Goal: Task Accomplishment & Management: Use online tool/utility

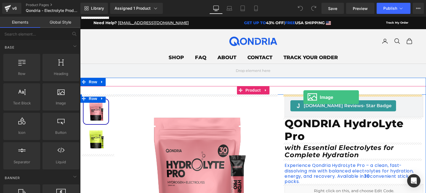
drag, startPoint x: 132, startPoint y: 122, endPoint x: 303, endPoint y: 97, distance: 172.7
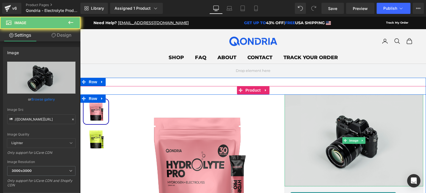
click at [327, 115] on img at bounding box center [353, 140] width 139 height 92
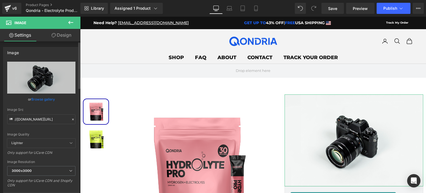
click at [42, 98] on link "Browse gallery" at bounding box center [43, 99] width 24 height 10
click at [30, 0] on div "Image You are previewing how the will restyle your page. You can not edit Eleme…" at bounding box center [213, 0] width 426 height 0
click at [41, 99] on link "Browse gallery" at bounding box center [43, 99] width 24 height 10
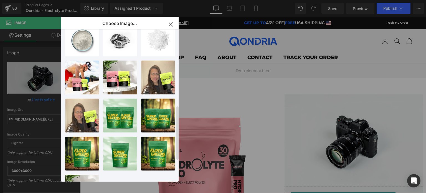
scroll to position [273, 0]
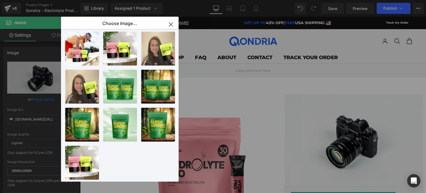
click at [170, 27] on icon "button" at bounding box center [170, 24] width 9 height 9
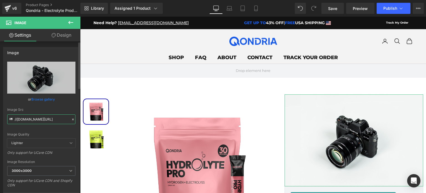
click at [53, 118] on input "//d1um8515vdn9kb.cloudfront.net/images/parallax.jpg" at bounding box center [41, 119] width 68 height 10
paste input "https://files.gempages.net/499859419165623526-562b9bac-2dde-4477-83c9-7ed7eeb54…"
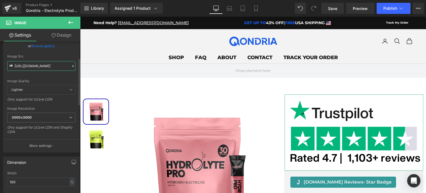
scroll to position [72, 0]
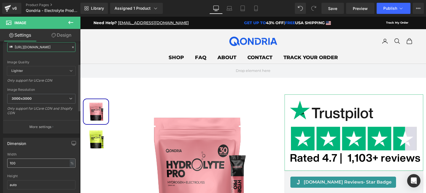
type input "https://files.gempages.net/499859419165623526-562b9bac-2dde-4477-83c9-7ed7eeb54…"
click at [29, 161] on input "100" at bounding box center [41, 162] width 68 height 9
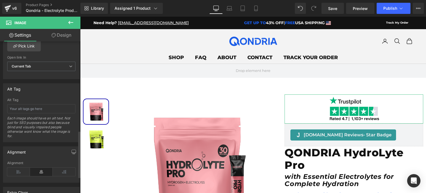
scroll to position [296, 0]
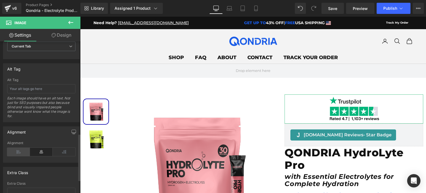
type input "38"
click at [21, 150] on icon at bounding box center [18, 151] width 23 height 8
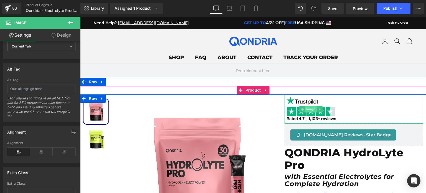
click at [305, 110] on span "Image" at bounding box center [311, 109] width 12 height 7
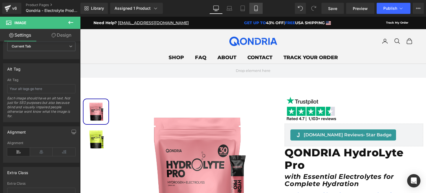
click at [252, 7] on link "Mobile" at bounding box center [255, 8] width 13 height 11
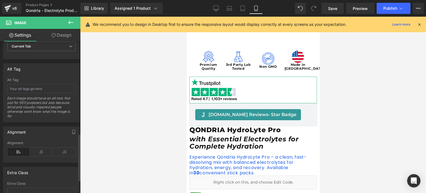
scroll to position [339, 0]
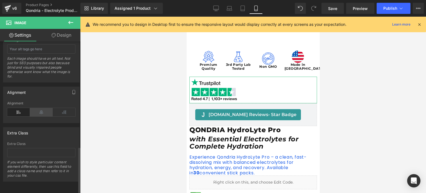
click at [35, 108] on icon at bounding box center [41, 112] width 23 height 8
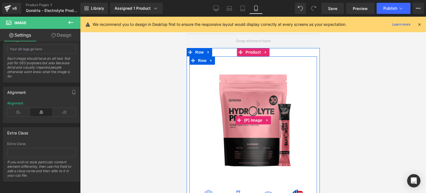
scroll to position [9, 0]
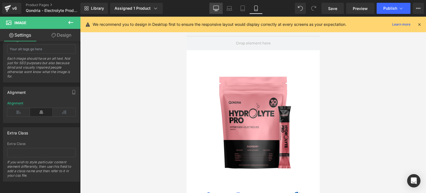
click at [214, 7] on icon at bounding box center [215, 8] width 5 height 4
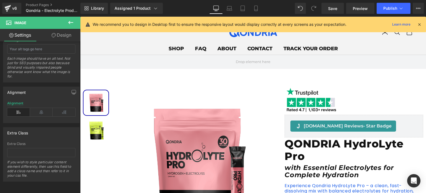
scroll to position [0, 0]
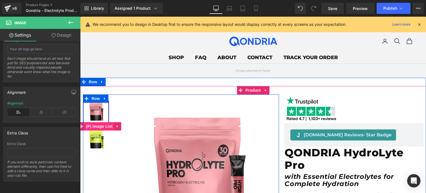
click at [98, 125] on span "(P) Image List" at bounding box center [99, 126] width 29 height 8
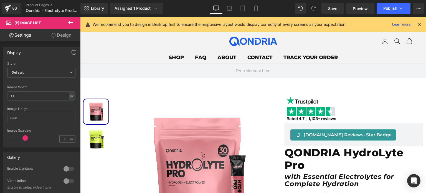
click at [65, 34] on link "Design" at bounding box center [61, 35] width 40 height 12
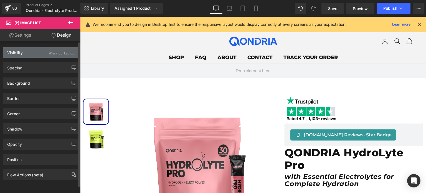
click at [55, 54] on div "(Desktop, Laptop)" at bounding box center [62, 51] width 26 height 9
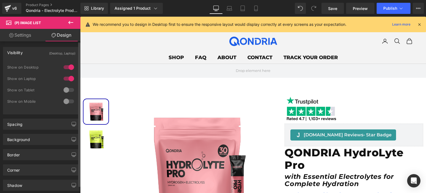
click at [65, 89] on div at bounding box center [68, 89] width 13 height 9
click at [65, 100] on div at bounding box center [68, 101] width 13 height 9
click at [230, 9] on icon at bounding box center [229, 9] width 6 height 6
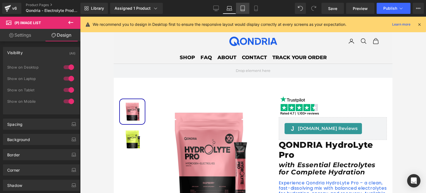
click at [240, 10] on icon at bounding box center [243, 9] width 6 height 6
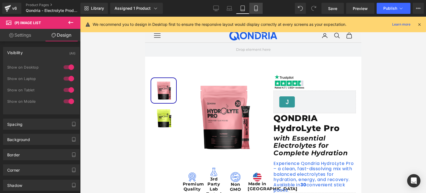
click at [256, 11] on icon at bounding box center [255, 8] width 3 height 5
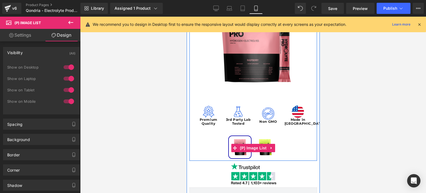
scroll to position [93, 0]
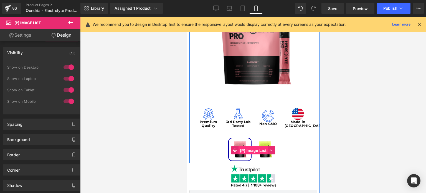
click at [251, 149] on span "(P) Image List" at bounding box center [252, 150] width 29 height 8
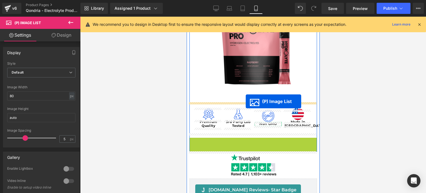
drag, startPoint x: 252, startPoint y: 146, endPoint x: 245, endPoint y: 101, distance: 45.4
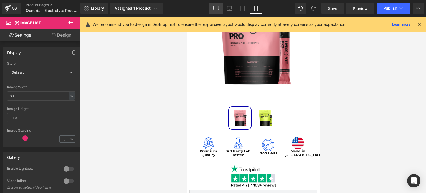
click at [215, 12] on link "Desktop" at bounding box center [215, 8] width 13 height 11
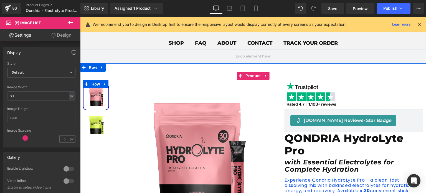
scroll to position [0, 0]
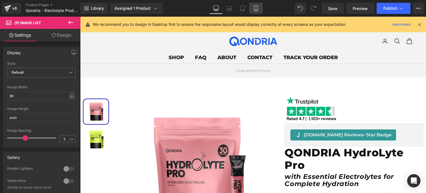
click at [257, 7] on icon at bounding box center [256, 9] width 6 height 6
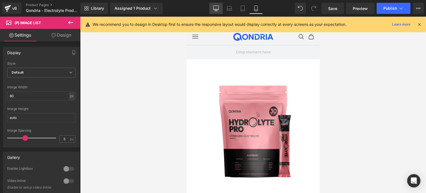
click at [219, 9] on link "Desktop" at bounding box center [215, 8] width 13 height 11
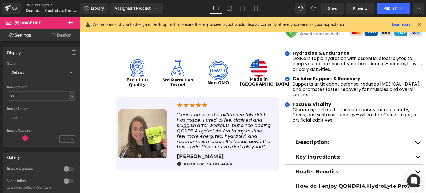
scroll to position [206, 0]
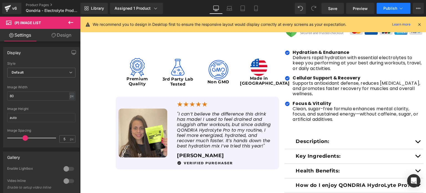
click at [391, 4] on button "Publish" at bounding box center [393, 8] width 34 height 11
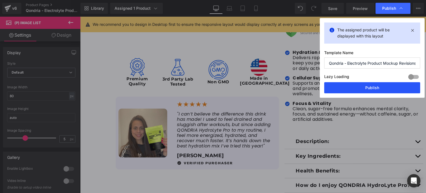
click at [364, 85] on button "Publish" at bounding box center [372, 87] width 96 height 11
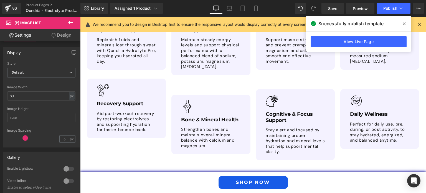
scroll to position [1240, 0]
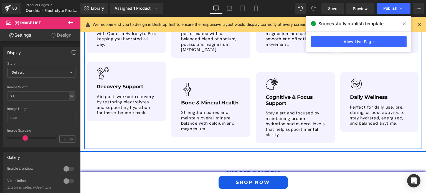
click at [229, 62] on div "Image Energy & Endurance Text Block Maintain steady energy levels and support p…" at bounding box center [210, 62] width 79 height 149
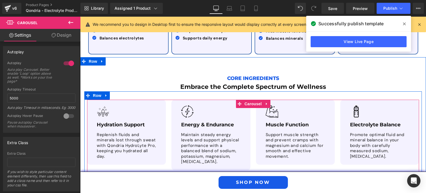
scroll to position [1127, 0]
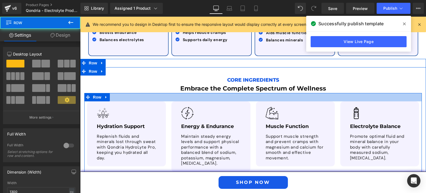
click at [171, 93] on div at bounding box center [252, 97] width 337 height 8
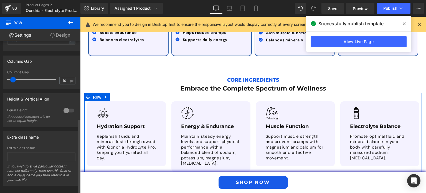
scroll to position [159, 0]
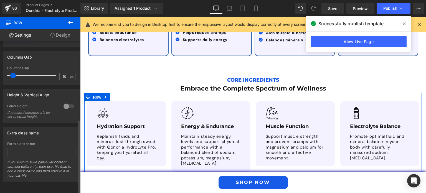
click at [65, 102] on div at bounding box center [68, 106] width 13 height 9
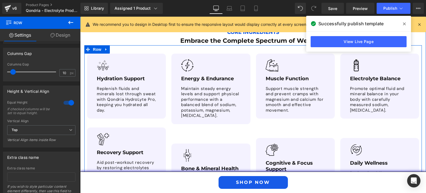
scroll to position [1176, 0]
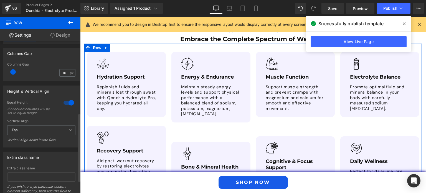
click at [65, 99] on div at bounding box center [68, 102] width 13 height 9
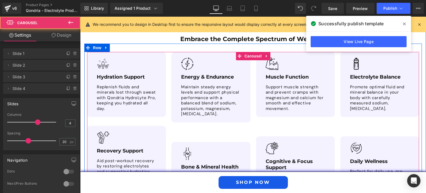
click at [179, 130] on div "Image Energy & Endurance Text Block Maintain steady energy levels and support p…" at bounding box center [210, 126] width 79 height 149
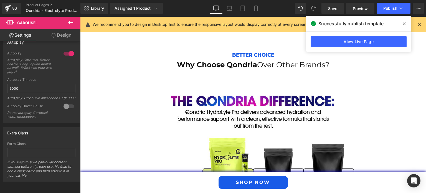
scroll to position [1514, 0]
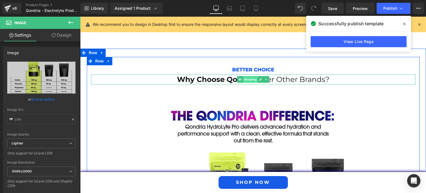
click at [245, 76] on span "Heading" at bounding box center [249, 79] width 15 height 7
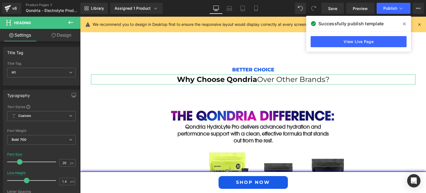
click at [64, 35] on link "Design" at bounding box center [61, 35] width 40 height 12
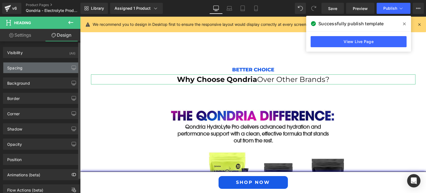
click at [54, 69] on div "Spacing" at bounding box center [41, 67] width 76 height 11
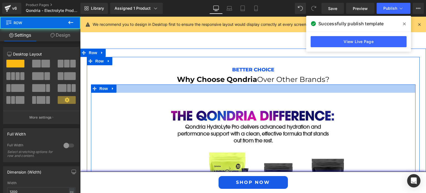
click at [175, 84] on div at bounding box center [253, 88] width 324 height 8
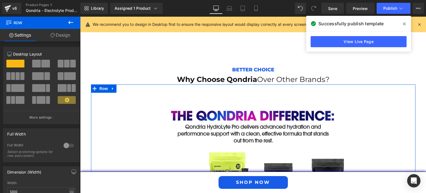
click at [70, 32] on link "Design" at bounding box center [60, 35] width 40 height 12
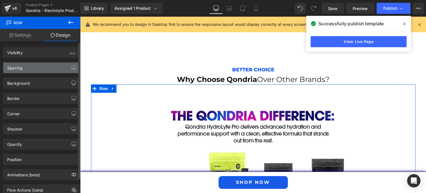
click at [34, 63] on div "Spacing" at bounding box center [41, 67] width 76 height 11
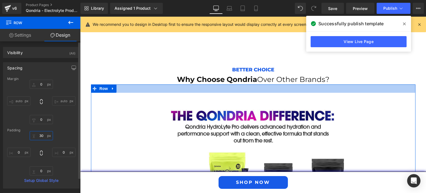
click at [40, 135] on input "30" at bounding box center [41, 135] width 23 height 9
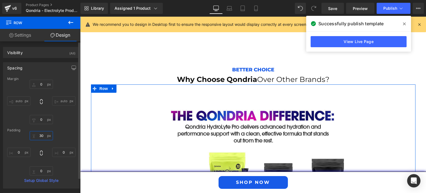
click at [40, 135] on input "30" at bounding box center [41, 135] width 23 height 9
type input "0"
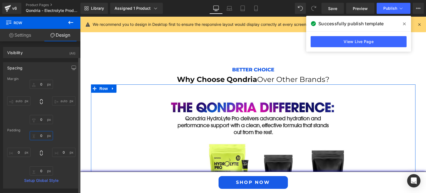
scroll to position [86, 0]
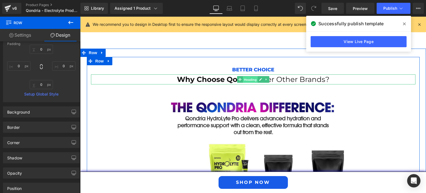
click at [254, 76] on span "Heading" at bounding box center [249, 79] width 15 height 7
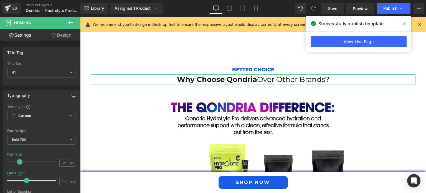
click at [64, 38] on link "Design" at bounding box center [61, 35] width 40 height 12
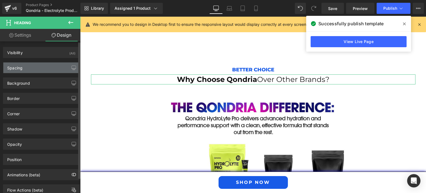
click at [36, 65] on div "Spacing" at bounding box center [41, 67] width 76 height 11
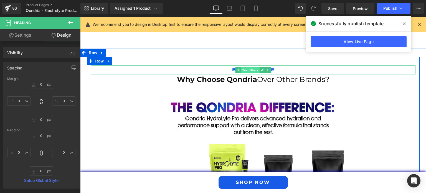
click at [249, 66] on span "Text Block" at bounding box center [250, 69] width 18 height 7
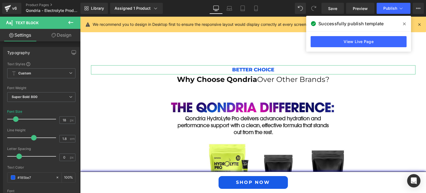
click at [63, 40] on link "Design" at bounding box center [61, 35] width 40 height 12
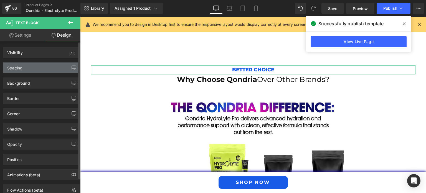
click at [51, 65] on div "Spacing" at bounding box center [41, 67] width 76 height 11
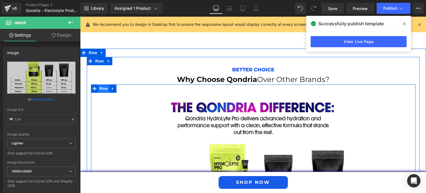
click at [103, 84] on span "Row" at bounding box center [103, 88] width 11 height 8
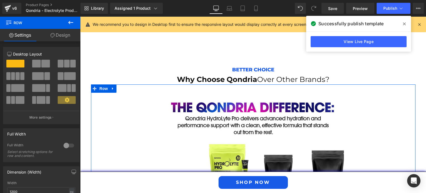
click at [59, 39] on link "Design" at bounding box center [60, 35] width 40 height 12
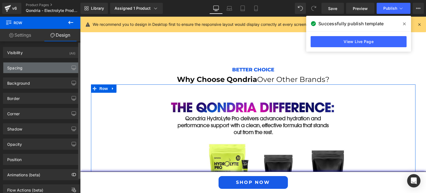
click at [46, 67] on div "Spacing" at bounding box center [41, 67] width 76 height 11
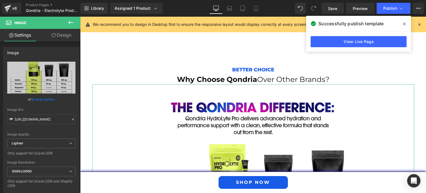
click at [61, 36] on link "Design" at bounding box center [61, 35] width 40 height 12
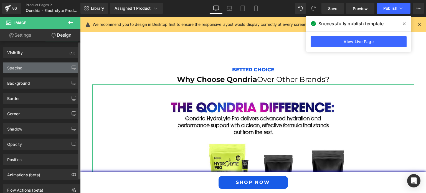
click at [48, 67] on div "Spacing" at bounding box center [41, 67] width 76 height 11
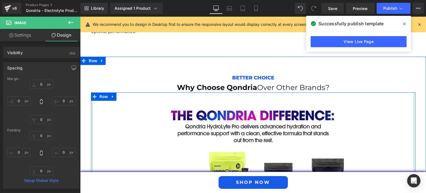
scroll to position [1505, 0]
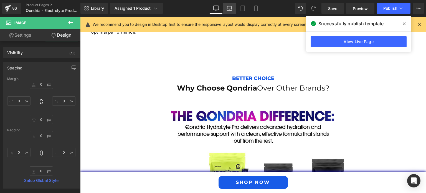
click at [234, 8] on link "Laptop" at bounding box center [228, 8] width 13 height 11
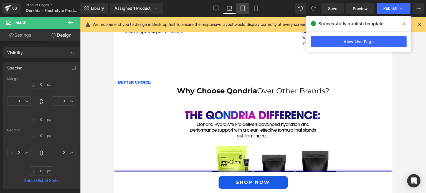
click at [238, 8] on link "Tablet" at bounding box center [242, 8] width 13 height 11
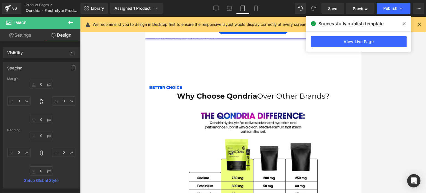
scroll to position [1791, 0]
click at [227, 8] on icon at bounding box center [229, 9] width 6 height 6
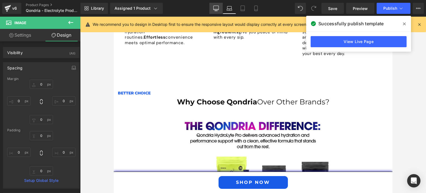
click at [214, 9] on icon at bounding box center [215, 9] width 5 height 0
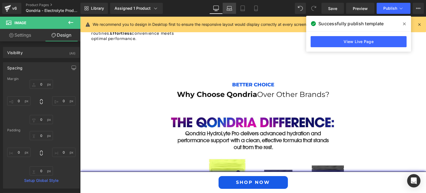
click at [228, 8] on icon at bounding box center [229, 9] width 6 height 6
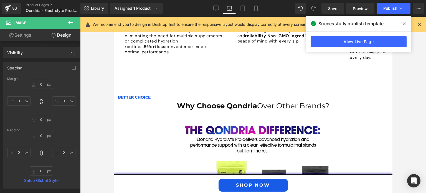
scroll to position [1485, 0]
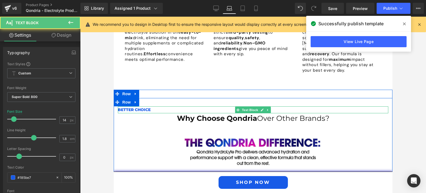
click at [142, 106] on p "Better Choice" at bounding box center [253, 109] width 270 height 7
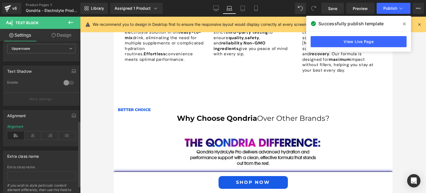
scroll to position [198, 0]
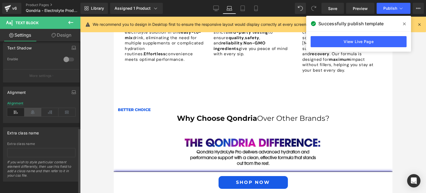
click at [32, 109] on icon at bounding box center [32, 112] width 17 height 8
click at [244, 10] on icon at bounding box center [243, 9] width 6 height 6
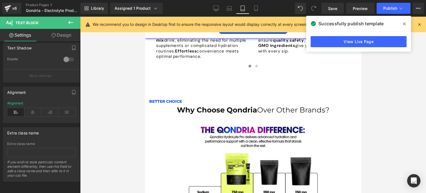
scroll to position [1775, 0]
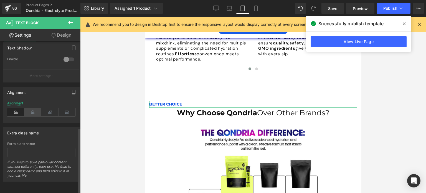
click at [36, 111] on icon at bounding box center [32, 112] width 17 height 8
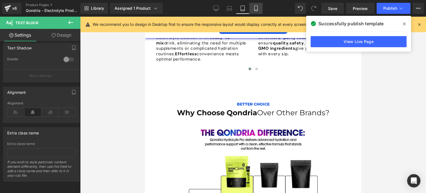
click at [255, 4] on link "Mobile" at bounding box center [255, 8] width 13 height 11
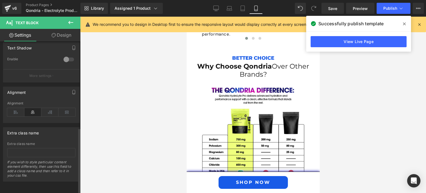
scroll to position [2138, 0]
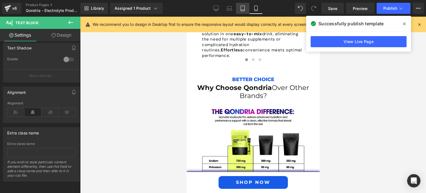
click at [240, 9] on icon at bounding box center [243, 9] width 6 height 6
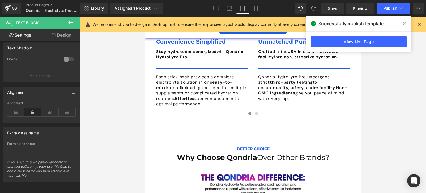
scroll to position [1751, 0]
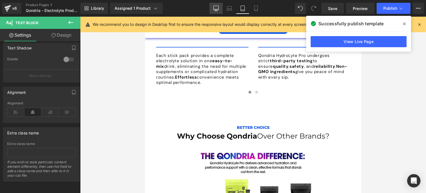
click at [214, 9] on icon at bounding box center [216, 9] width 6 height 6
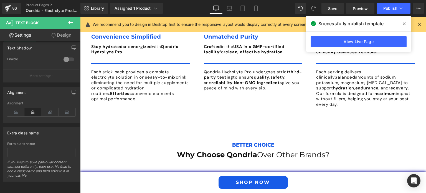
scroll to position [1436, 0]
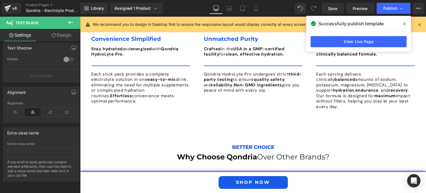
click at [375, 8] on div "Save Preview Publish Scheduled View Live Page View with current Template Save T…" at bounding box center [372, 8] width 107 height 11
click at [387, 9] on span "Publish" at bounding box center [390, 8] width 14 height 4
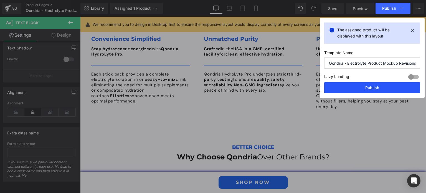
click at [379, 88] on button "Publish" at bounding box center [372, 87] width 96 height 11
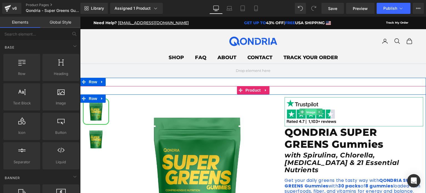
click at [311, 109] on span "Image" at bounding box center [311, 111] width 12 height 7
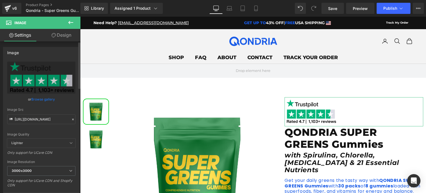
scroll to position [3, 0]
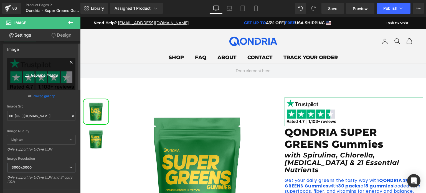
click at [44, 73] on icon "Replace Image" at bounding box center [41, 74] width 44 height 7
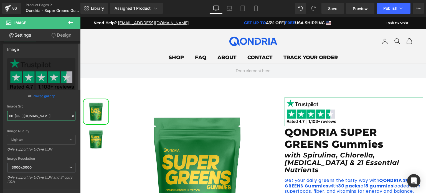
click at [52, 118] on input "https://files.gempages.net/499859419165623526-562b9bac-2dde-4477-83c9-7ed7eeb54…" at bounding box center [41, 116] width 68 height 10
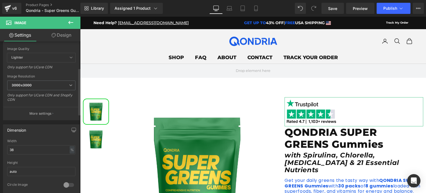
scroll to position [85, 0]
click at [227, 7] on icon at bounding box center [229, 9] width 6 height 6
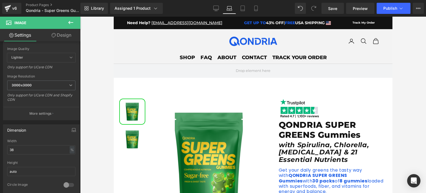
scroll to position [21, 0]
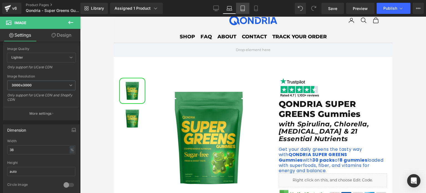
click at [242, 8] on icon at bounding box center [243, 9] width 6 height 6
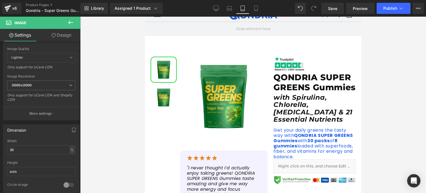
scroll to position [0, 0]
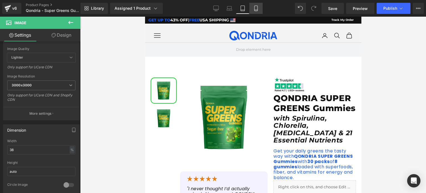
click at [253, 7] on icon at bounding box center [256, 9] width 6 height 6
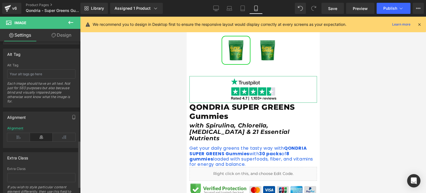
scroll to position [322, 0]
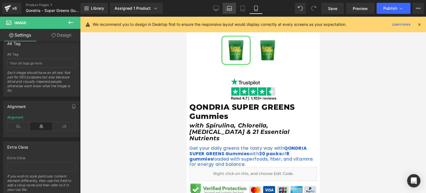
click at [229, 7] on icon at bounding box center [229, 9] width 6 height 6
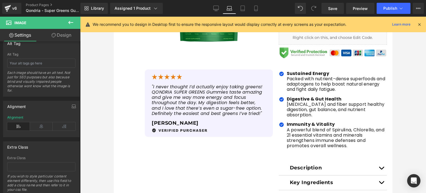
scroll to position [21, 0]
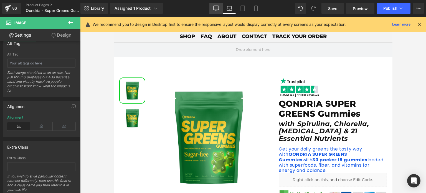
click at [218, 9] on icon at bounding box center [216, 9] width 6 height 6
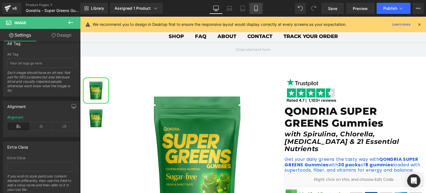
click at [254, 10] on icon at bounding box center [256, 9] width 6 height 6
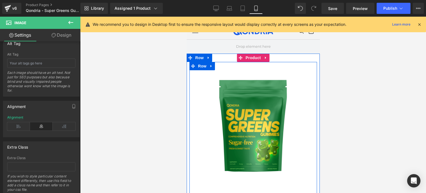
scroll to position [0, 0]
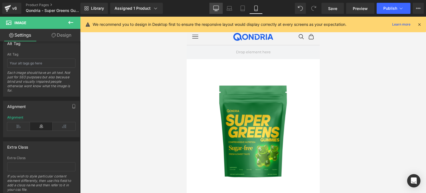
click at [213, 7] on link "Desktop" at bounding box center [215, 8] width 13 height 11
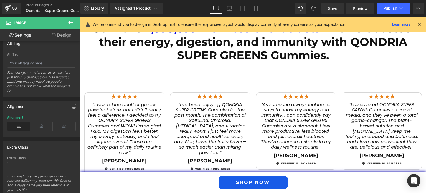
scroll to position [830, 0]
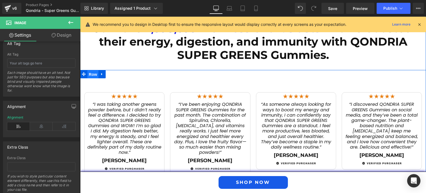
click at [95, 70] on span "Row" at bounding box center [92, 74] width 11 height 8
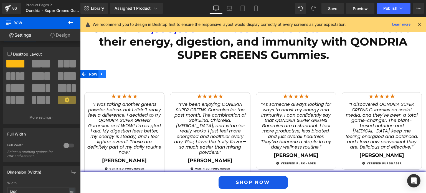
click at [101, 72] on icon at bounding box center [102, 74] width 4 height 4
click at [90, 70] on span "Row" at bounding box center [92, 74] width 11 height 8
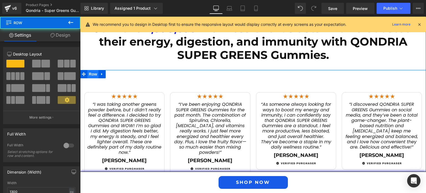
click at [90, 70] on span "Row" at bounding box center [92, 74] width 11 height 8
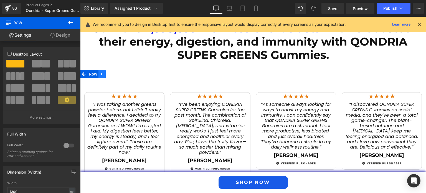
click at [101, 73] on icon at bounding box center [101, 74] width 1 height 2
click at [100, 72] on icon at bounding box center [102, 74] width 4 height 4
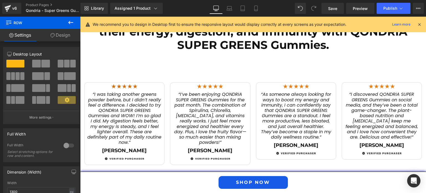
scroll to position [829, 0]
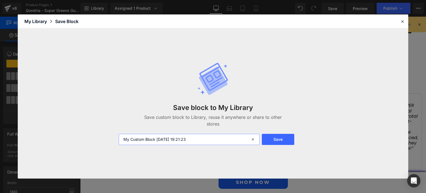
click at [207, 141] on input "My Custom Block 2025-09-05 19:21:23" at bounding box center [189, 139] width 141 height 11
type input "Reviews Section"
click at [282, 138] on button "Save" at bounding box center [278, 139] width 32 height 11
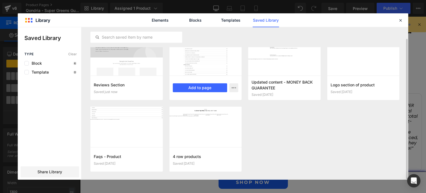
scroll to position [12, 0]
click at [401, 18] on icon at bounding box center [400, 20] width 5 height 5
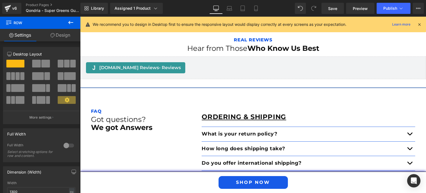
scroll to position [1009, 0]
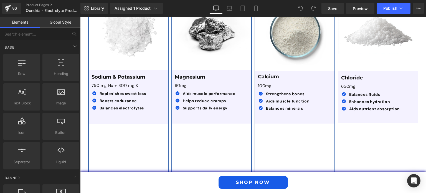
scroll to position [1056, 0]
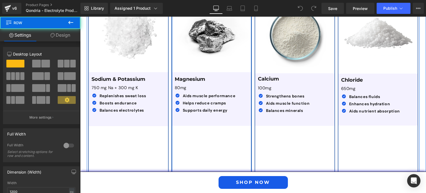
click at [219, 141] on div "Image Magnesium Text Block 80mg Text Block Icon Aids muscle performance Text Bl…" at bounding box center [211, 169] width 80 height 354
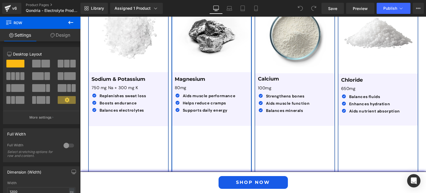
click at [65, 31] on link "Design" at bounding box center [60, 35] width 40 height 12
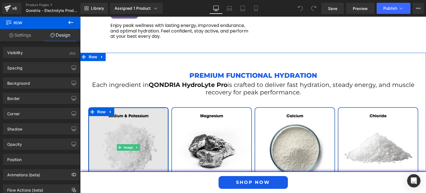
scroll to position [930, 0]
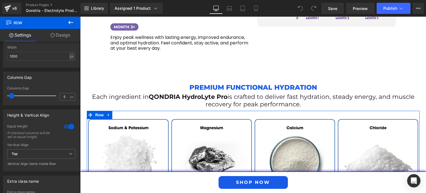
scroll to position [233, 0]
click at [59, 126] on div "Equal Height If checked columns will be set to equal height." at bounding box center [41, 133] width 68 height 19
click at [62, 126] on div at bounding box center [68, 126] width 13 height 9
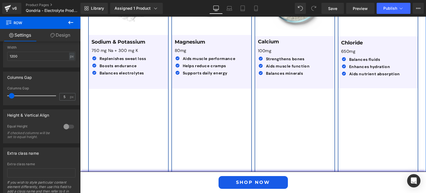
scroll to position [1108, 0]
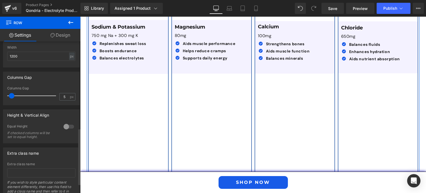
click at [66, 126] on div at bounding box center [68, 126] width 13 height 9
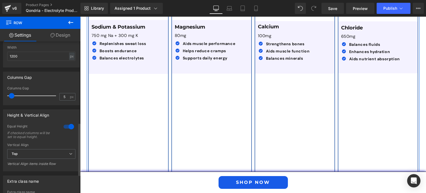
click at [66, 126] on div at bounding box center [68, 126] width 13 height 9
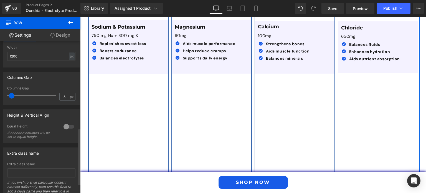
click at [67, 127] on div at bounding box center [68, 126] width 13 height 9
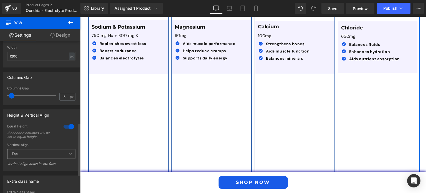
click at [56, 153] on span "Top" at bounding box center [41, 154] width 68 height 10
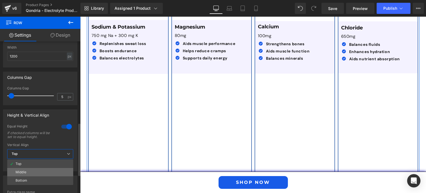
click at [50, 170] on li "Middle" at bounding box center [40, 172] width 66 height 8
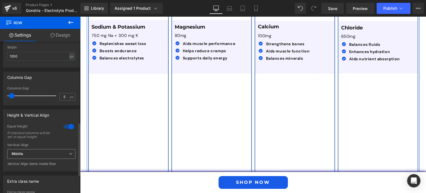
click at [55, 155] on span "Middle" at bounding box center [41, 154] width 68 height 10
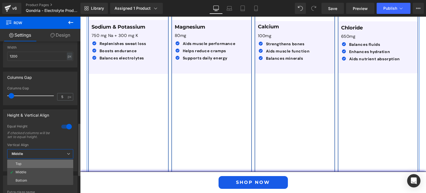
click at [50, 164] on li "Top" at bounding box center [40, 163] width 66 height 8
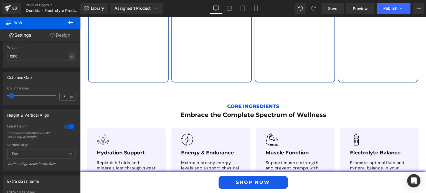
scroll to position [1406, 0]
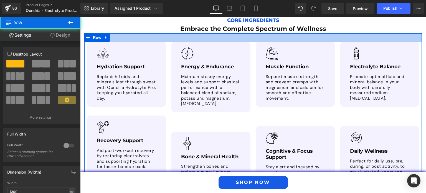
click at [205, 33] on div at bounding box center [252, 37] width 337 height 8
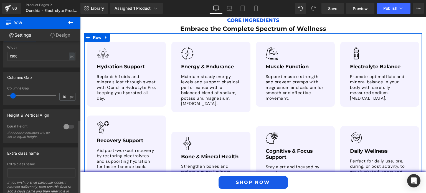
scroll to position [159, 0]
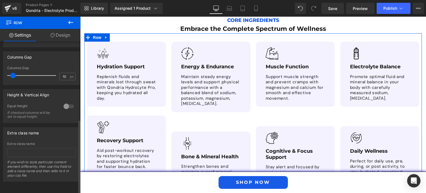
click at [62, 102] on div at bounding box center [68, 106] width 13 height 9
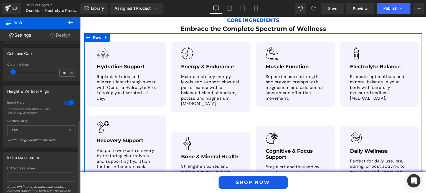
click at [62, 99] on div at bounding box center [68, 102] width 13 height 9
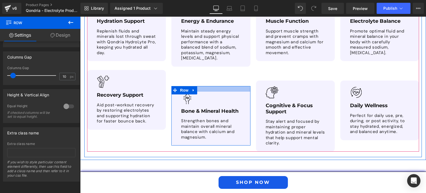
scroll to position [1462, 0]
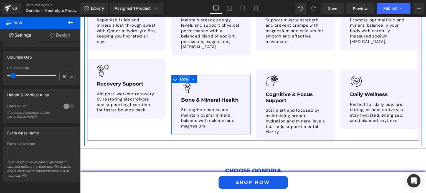
click at [181, 75] on span "Row" at bounding box center [183, 79] width 11 height 8
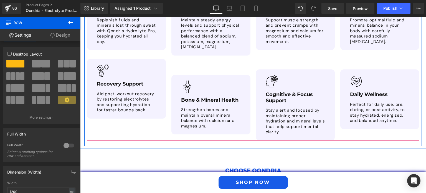
click at [166, 67] on div "Image Hydration Support Text Block Replenish fluids and minerals lost through s…" at bounding box center [255, 62] width 337 height 155
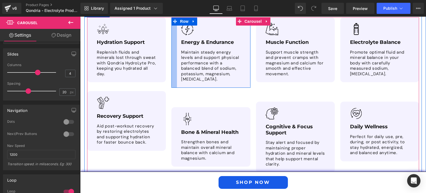
scroll to position [1430, 0]
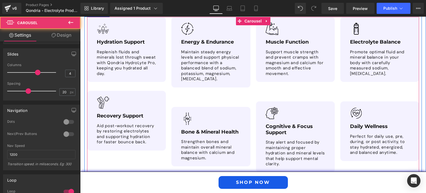
click at [185, 92] on div "Image Energy & Endurance Text Block Maintain steady energy levels and support p…" at bounding box center [210, 91] width 79 height 149
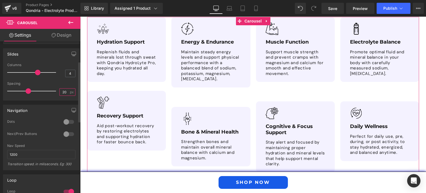
click at [63, 90] on input "20" at bounding box center [65, 91] width 10 height 7
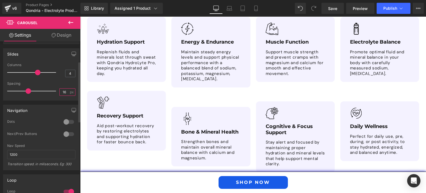
type input "15"
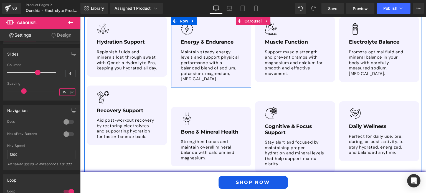
scroll to position [1381, 0]
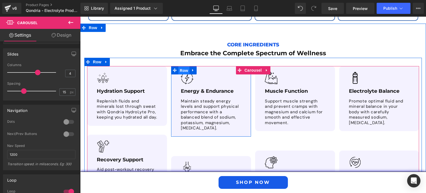
click at [185, 66] on span "Row" at bounding box center [183, 70] width 11 height 8
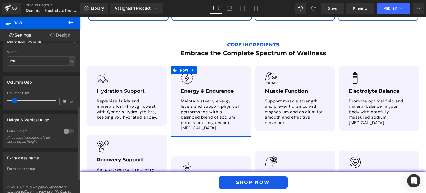
scroll to position [159, 0]
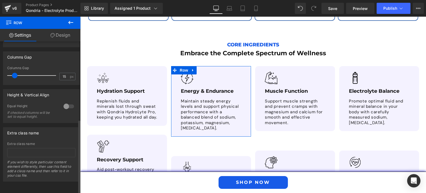
click at [66, 103] on div at bounding box center [68, 106] width 13 height 9
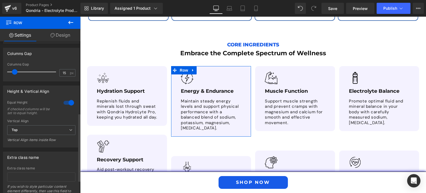
click at [66, 103] on div at bounding box center [68, 102] width 13 height 9
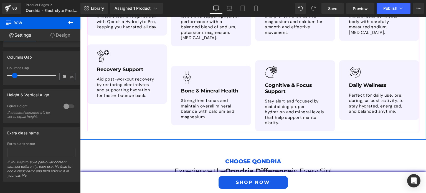
scroll to position [1475, 0]
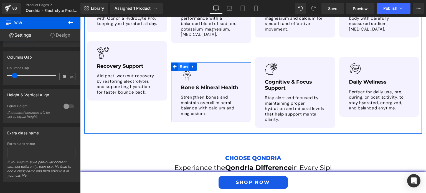
click at [182, 62] on span "Row" at bounding box center [183, 66] width 11 height 8
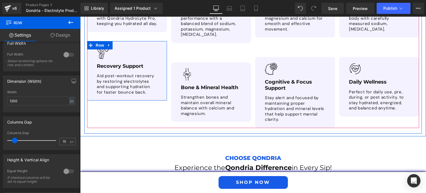
scroll to position [1426, 0]
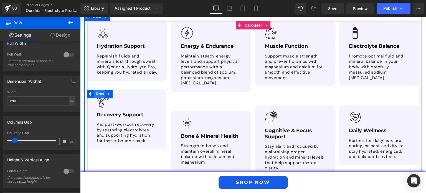
click at [99, 89] on span "Row" at bounding box center [99, 93] width 11 height 8
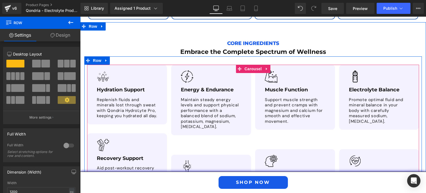
scroll to position [1379, 0]
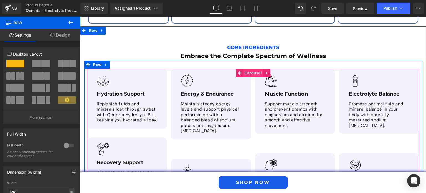
click at [250, 69] on span "Carousel" at bounding box center [253, 73] width 20 height 8
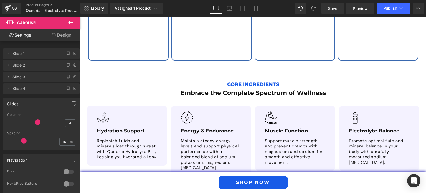
scroll to position [1342, 0]
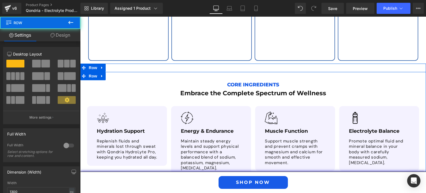
click at [152, 72] on div "Core Ingredients Text Block Embrace the Complete Spectrum of Wellness Heading I…" at bounding box center [252, 171] width 345 height 198
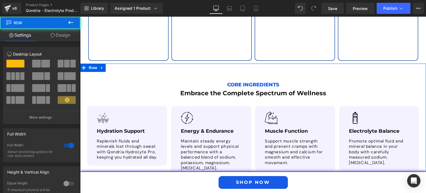
click at [142, 63] on div "Core Ingredients Text Block Embrace the Complete Spectrum of Wellness Heading I…" at bounding box center [252, 166] width 345 height 206
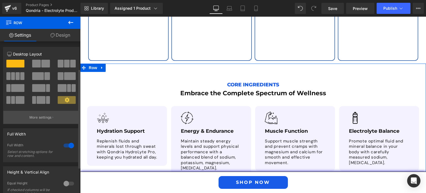
scroll to position [65, 0]
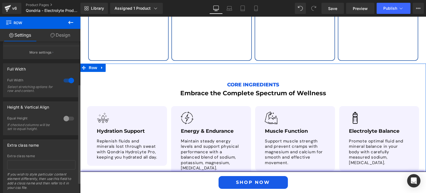
click at [64, 80] on div at bounding box center [68, 80] width 13 height 9
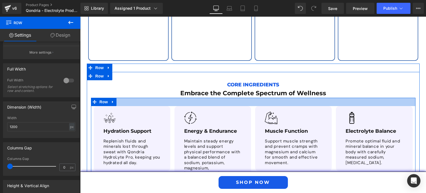
scroll to position [1426, 0]
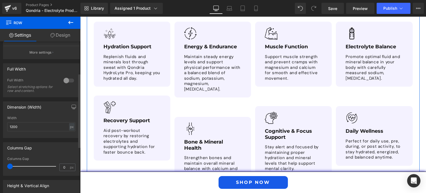
click at [63, 80] on div at bounding box center [68, 80] width 13 height 9
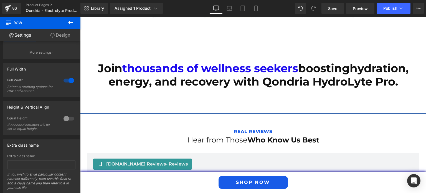
scroll to position [1997, 0]
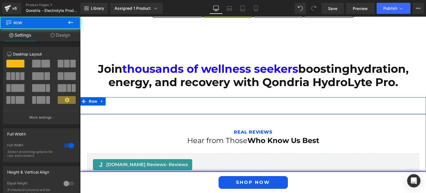
click at [198, 105] on div "Separator Real Reviews Text Block Hear from Those Who Know Us Best Heading [DOM…" at bounding box center [252, 145] width 345 height 81
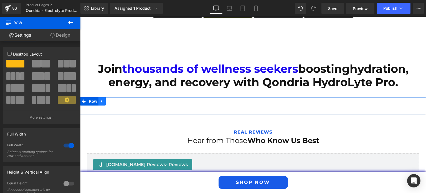
click at [100, 99] on icon at bounding box center [102, 101] width 4 height 4
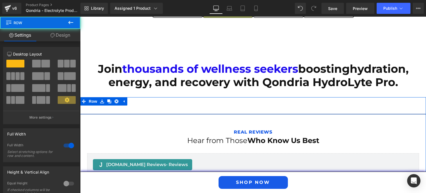
click at [121, 105] on div "Separator Real Reviews Text Block Hear from Those Who Know Us Best Heading [DOM…" at bounding box center [252, 145] width 345 height 81
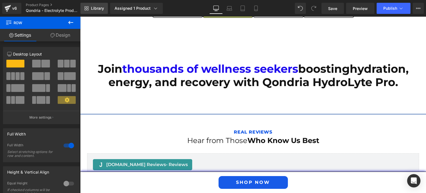
click at [99, 7] on span "Library" at bounding box center [97, 8] width 13 height 5
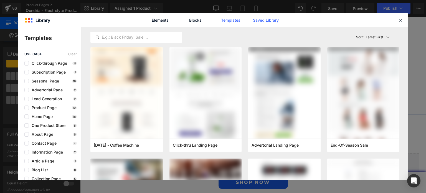
click at [257, 21] on link "Saved Library" at bounding box center [265, 20] width 26 height 14
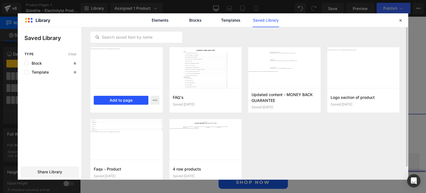
click at [130, 101] on button "Add to page" at bounding box center [121, 100] width 55 height 9
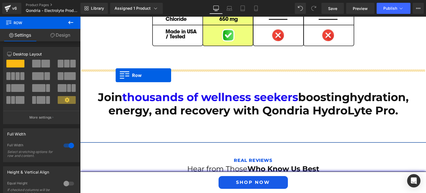
scroll to position [1963, 0]
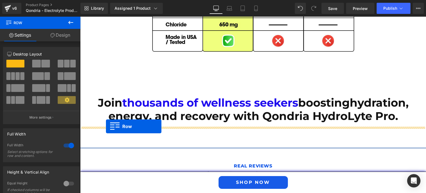
drag, startPoint x: 84, startPoint y: 105, endPoint x: 106, endPoint y: 126, distance: 30.4
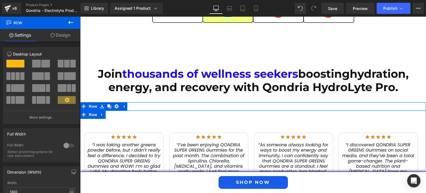
scroll to position [1989, 0]
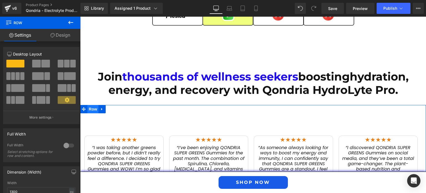
click at [91, 105] on span "Row" at bounding box center [92, 109] width 11 height 8
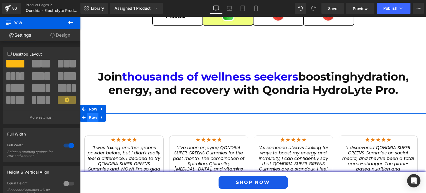
click at [88, 113] on span "Row" at bounding box center [92, 117] width 11 height 8
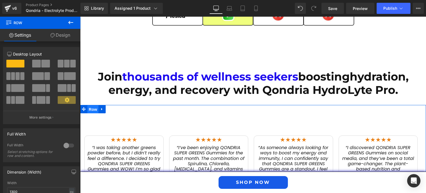
click at [88, 105] on span "Row" at bounding box center [92, 109] width 11 height 8
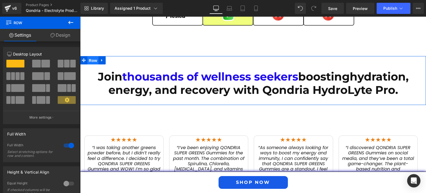
click at [91, 56] on span "Row" at bounding box center [92, 60] width 11 height 8
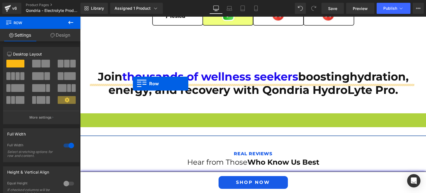
drag, startPoint x: 94, startPoint y: 107, endPoint x: 133, endPoint y: 83, distance: 45.5
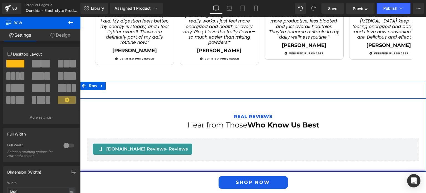
scroll to position [2126, 0]
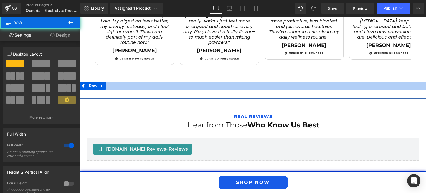
click at [123, 81] on div at bounding box center [252, 85] width 345 height 8
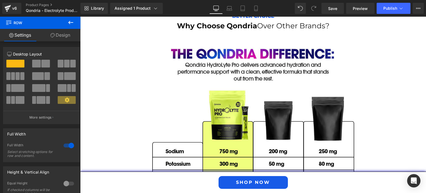
scroll to position [1787, 0]
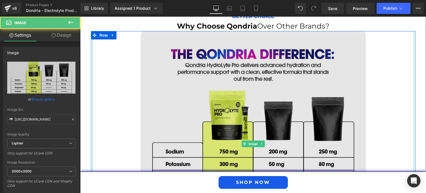
click at [260, 74] on img at bounding box center [252, 143] width 225 height 225
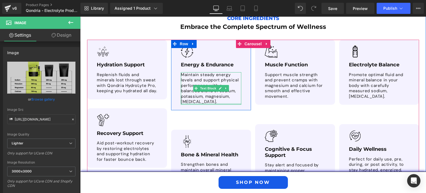
scroll to position [1406, 0]
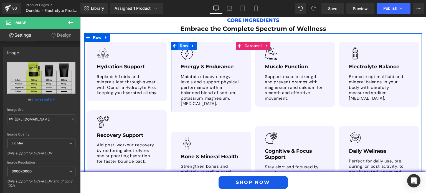
click at [179, 42] on span "Row" at bounding box center [183, 46] width 11 height 8
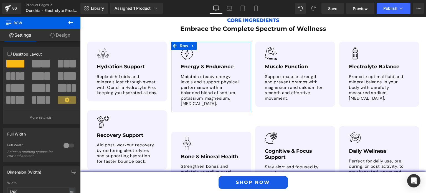
click at [59, 34] on link "Design" at bounding box center [60, 35] width 40 height 12
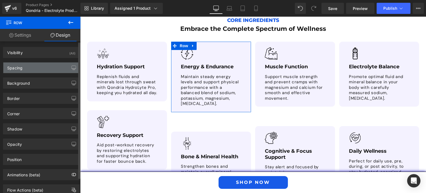
click at [48, 65] on div "Spacing" at bounding box center [41, 67] width 76 height 11
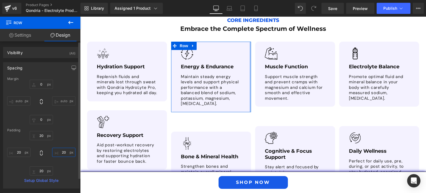
click at [58, 153] on input "20" at bounding box center [63, 151] width 23 height 9
click at [41, 152] on icon at bounding box center [42, 153] width 6 height 6
click at [64, 153] on input "20" at bounding box center [63, 151] width 23 height 9
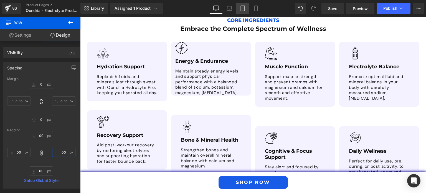
type input "0"
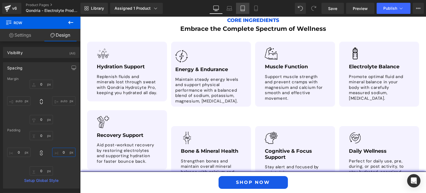
type input "0"
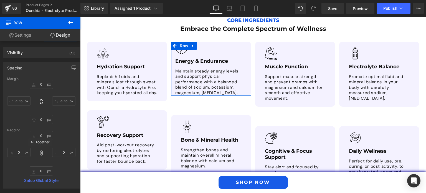
click at [39, 155] on icon at bounding box center [42, 153] width 6 height 6
click at [16, 153] on input "20" at bounding box center [18, 151] width 23 height 9
type input "5"
click at [64, 153] on input "0" at bounding box center [63, 151] width 23 height 9
type input "5"
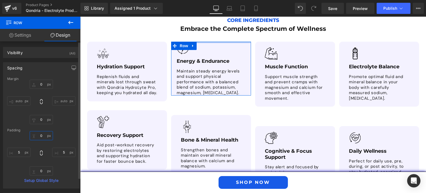
click at [41, 137] on input "20" at bounding box center [41, 135] width 23 height 9
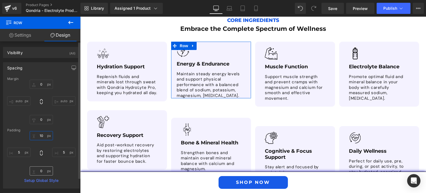
type input "10"
click at [40, 167] on input "20" at bounding box center [41, 170] width 23 height 9
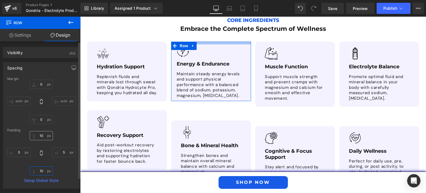
type input "10"
click at [39, 135] on input "10" at bounding box center [41, 135] width 23 height 9
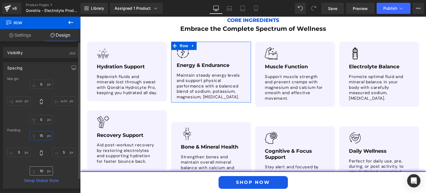
type input "15"
click at [39, 170] on input "10" at bounding box center [41, 170] width 23 height 9
type input "15"
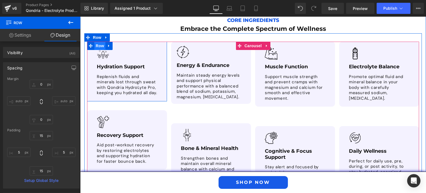
click at [98, 42] on span "Row" at bounding box center [99, 46] width 11 height 8
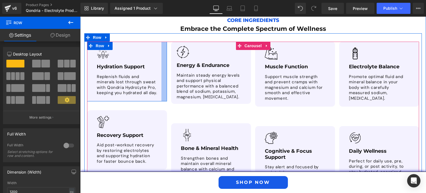
click at [163, 93] on div at bounding box center [164, 72] width 6 height 60
click at [157, 91] on div "Image Hydration Support Text Block Replenish fluids and minerals lost through s…" at bounding box center [127, 72] width 80 height 60
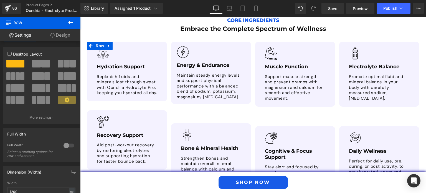
click at [64, 36] on link "Design" at bounding box center [60, 35] width 40 height 12
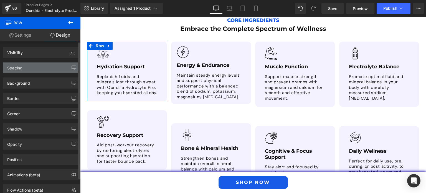
click at [42, 69] on div "Spacing" at bounding box center [41, 67] width 76 height 11
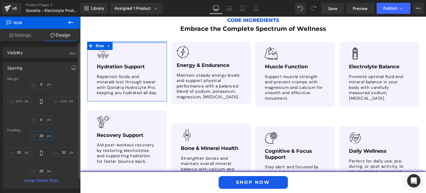
click at [40, 136] on input "text" at bounding box center [41, 135] width 23 height 9
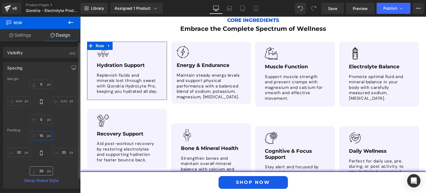
type input "15"
click at [41, 171] on input "text" at bounding box center [41, 170] width 23 height 9
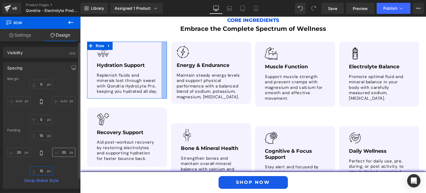
type input "15"
click at [60, 153] on input "text" at bounding box center [63, 151] width 23 height 9
type input "5"
click at [21, 152] on input "text" at bounding box center [18, 151] width 23 height 9
type input "5"
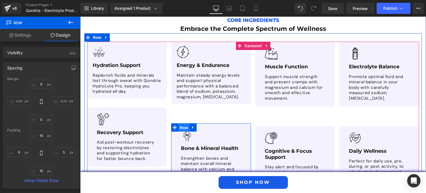
click at [182, 126] on span "Row" at bounding box center [183, 127] width 11 height 8
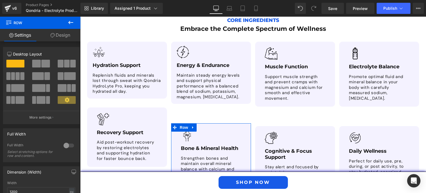
click at [59, 40] on link "Design" at bounding box center [60, 35] width 40 height 12
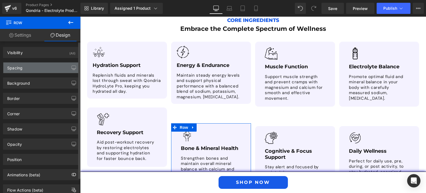
click at [49, 65] on div "Spacing" at bounding box center [41, 67] width 76 height 11
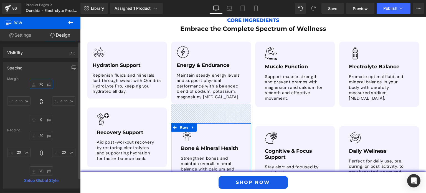
click at [39, 84] on input "70" at bounding box center [41, 84] width 23 height 9
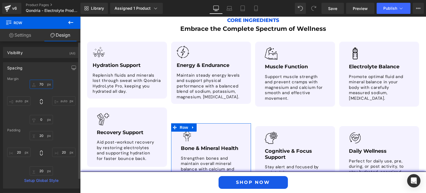
type input "0"
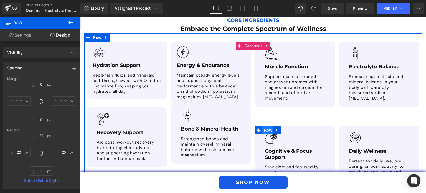
click at [266, 126] on span "Row" at bounding box center [267, 130] width 11 height 8
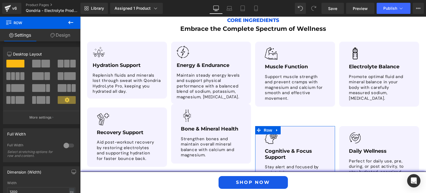
click at [69, 35] on link "Design" at bounding box center [60, 35] width 40 height 12
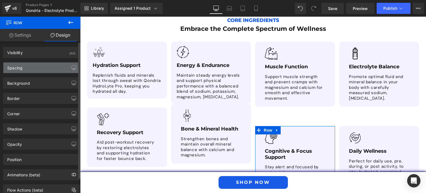
click at [44, 69] on div "Spacing" at bounding box center [41, 67] width 76 height 11
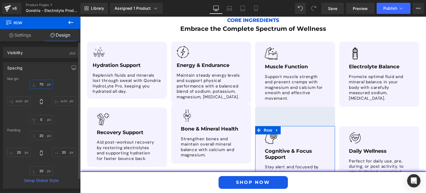
click at [38, 85] on input "text" at bounding box center [41, 84] width 23 height 9
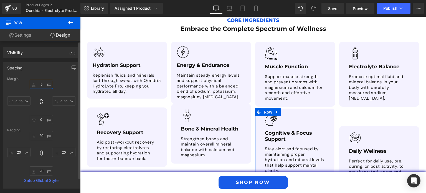
type input "50"
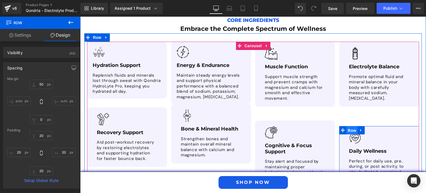
click at [353, 126] on span "Row" at bounding box center [351, 130] width 11 height 8
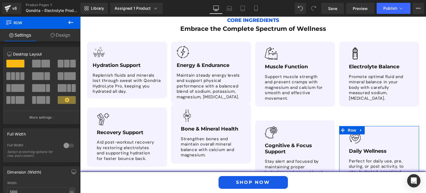
click at [64, 33] on link "Design" at bounding box center [60, 35] width 40 height 12
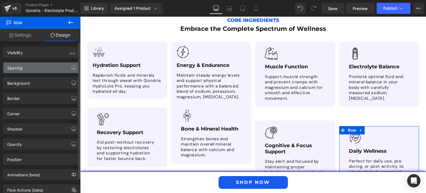
click at [33, 70] on div "Spacing" at bounding box center [41, 67] width 76 height 11
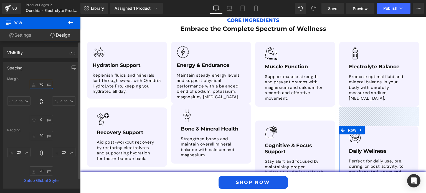
click at [39, 84] on input "70" at bounding box center [41, 84] width 23 height 9
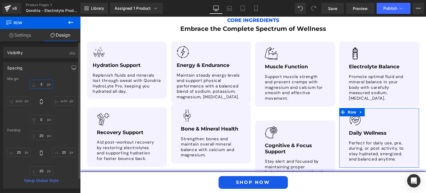
type input "50"
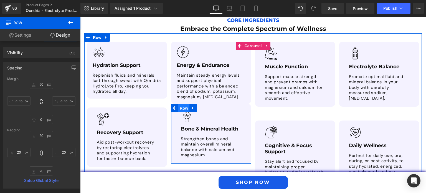
click at [178, 105] on span "Row" at bounding box center [183, 108] width 11 height 8
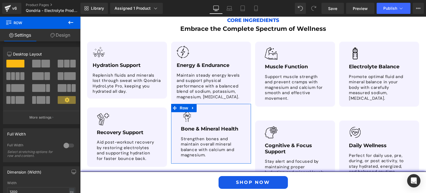
click at [58, 39] on link "Design" at bounding box center [60, 35] width 40 height 12
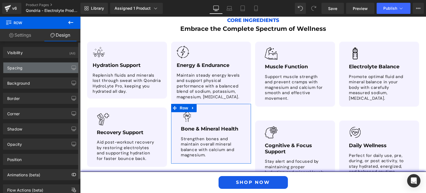
click at [40, 69] on div "Spacing" at bounding box center [41, 67] width 76 height 11
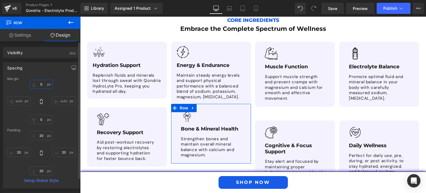
click at [41, 87] on input "text" at bounding box center [41, 84] width 23 height 9
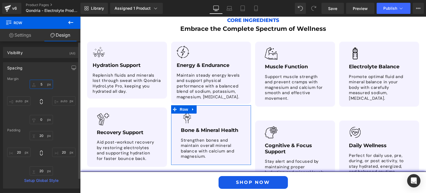
type input "50"
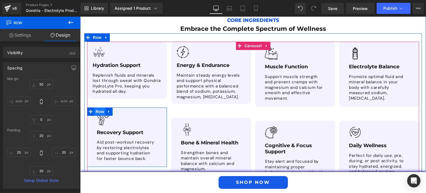
click at [96, 107] on span "Row" at bounding box center [99, 111] width 11 height 8
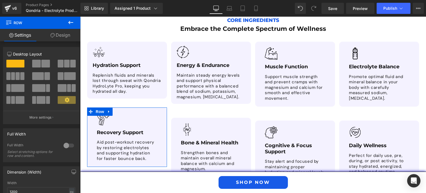
click at [62, 34] on link "Design" at bounding box center [60, 35] width 40 height 12
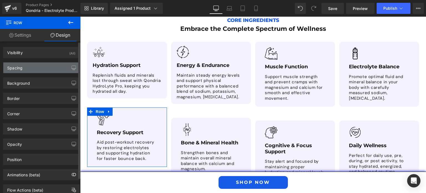
click at [43, 70] on div "Spacing" at bounding box center [41, 67] width 76 height 11
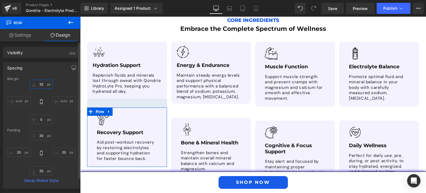
click at [40, 84] on input "text" at bounding box center [41, 84] width 23 height 9
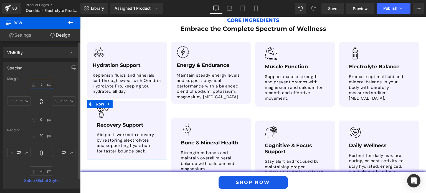
type input "50"
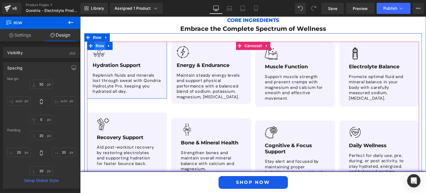
click at [96, 42] on span "Row" at bounding box center [99, 46] width 11 height 8
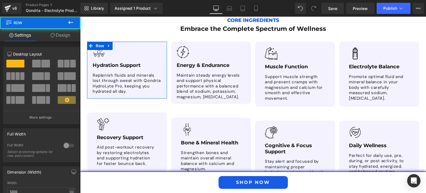
click at [63, 36] on link "Design" at bounding box center [60, 35] width 40 height 12
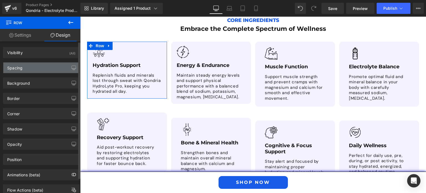
click at [39, 67] on div "Spacing" at bounding box center [41, 67] width 76 height 11
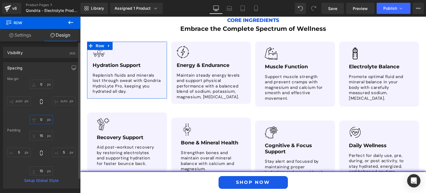
click at [39, 118] on input "0" at bounding box center [41, 119] width 23 height 9
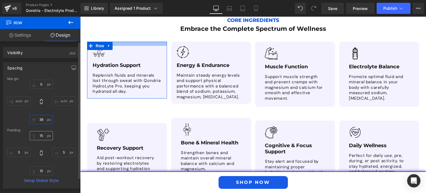
type input "0"
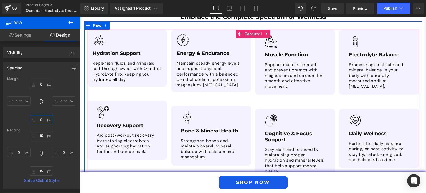
scroll to position [1405, 0]
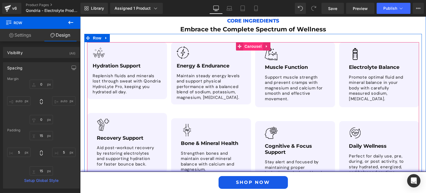
click at [249, 42] on span "Carousel" at bounding box center [253, 46] width 20 height 8
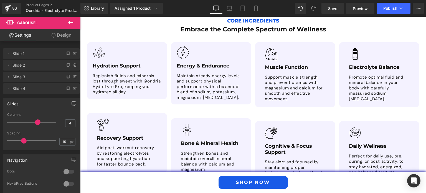
click at [72, 21] on icon at bounding box center [70, 22] width 7 height 7
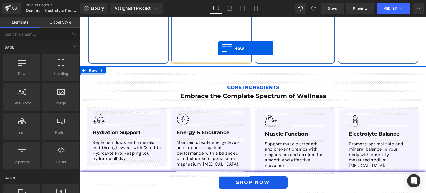
scroll to position [1333, 0]
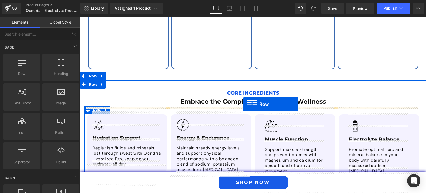
drag, startPoint x: 104, startPoint y: 88, endPoint x: 243, endPoint y: 104, distance: 139.7
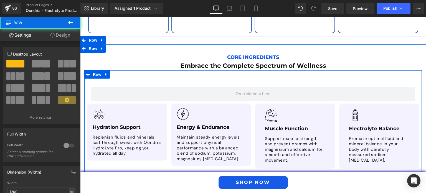
scroll to position [1369, 0]
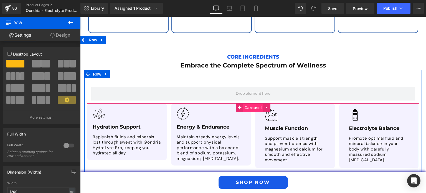
click at [249, 103] on span "Carousel" at bounding box center [253, 107] width 20 height 8
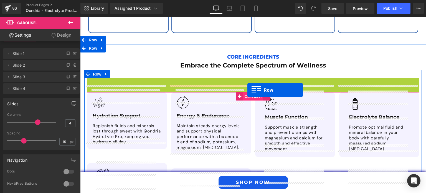
drag, startPoint x: 98, startPoint y: 76, endPoint x: 247, endPoint y: 90, distance: 150.2
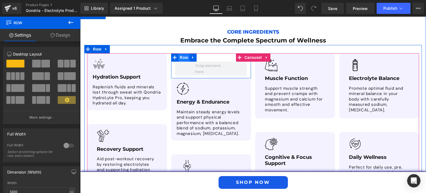
scroll to position [1390, 0]
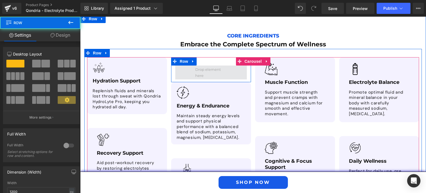
click at [181, 65] on span at bounding box center [210, 72] width 71 height 14
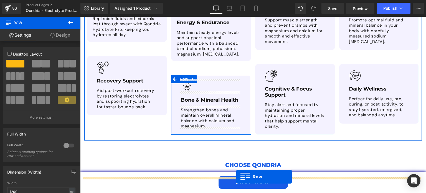
scroll to position [1479, 0]
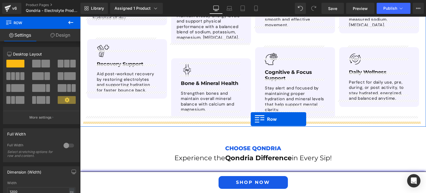
drag, startPoint x: 172, startPoint y: 53, endPoint x: 250, endPoint y: 119, distance: 102.2
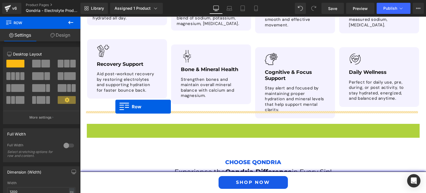
drag, startPoint x: 93, startPoint y: 120, endPoint x: 115, endPoint y: 106, distance: 26.5
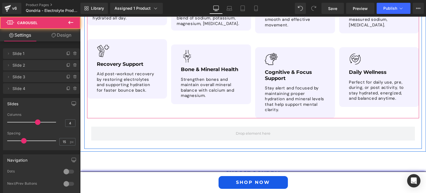
click at [109, 107] on div "Image Hydration Support Text Block Replenish fluids and minerals lost through s…" at bounding box center [255, 43] width 336 height 150
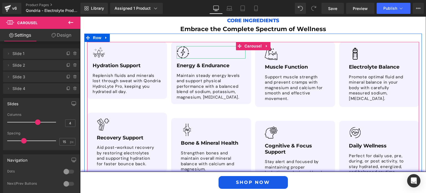
scroll to position [1411, 0]
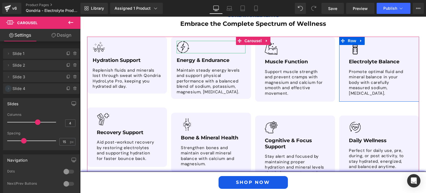
click at [8, 88] on icon at bounding box center [8, 88] width 4 height 4
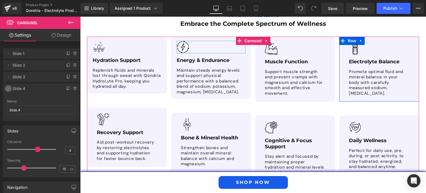
click at [8, 88] on icon at bounding box center [8, 88] width 4 height 4
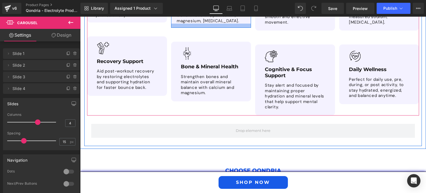
scroll to position [1485, 0]
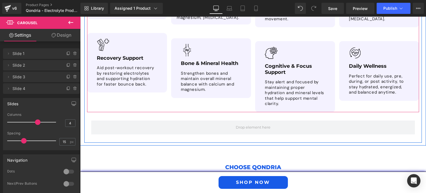
click at [141, 97] on div "Image Hydration Support Text Block Replenish fluids and minerals lost through s…" at bounding box center [255, 37] width 336 height 150
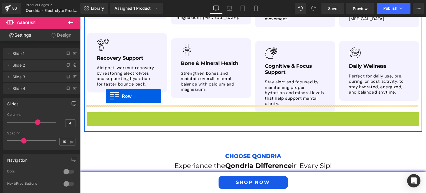
drag, startPoint x: 96, startPoint y: 109, endPoint x: 106, endPoint y: 96, distance: 16.4
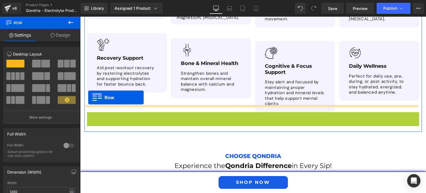
drag, startPoint x: 89, startPoint y: 109, endPoint x: 88, endPoint y: 97, distance: 12.3
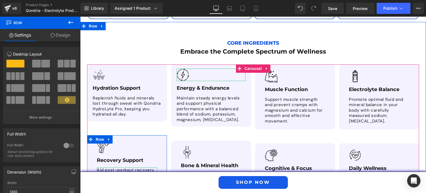
scroll to position [1382, 0]
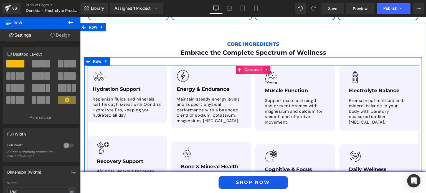
click at [249, 65] on span "Carousel" at bounding box center [253, 69] width 20 height 8
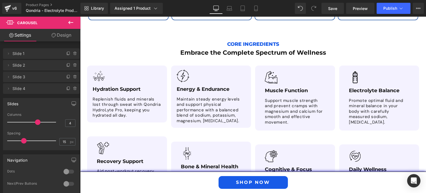
click at [71, 22] on icon at bounding box center [70, 22] width 7 height 7
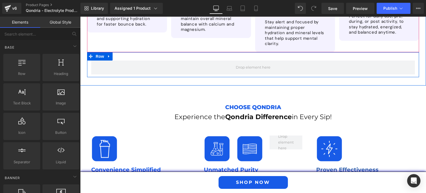
scroll to position [1546, 0]
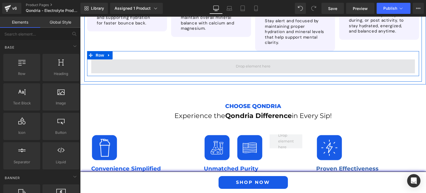
click at [247, 62] on span at bounding box center [253, 66] width 39 height 9
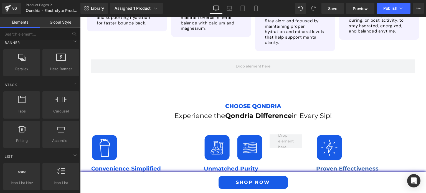
scroll to position [135, 0]
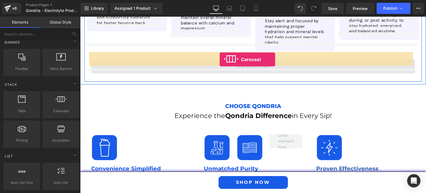
drag, startPoint x: 135, startPoint y: 119, endPoint x: 219, endPoint y: 60, distance: 103.1
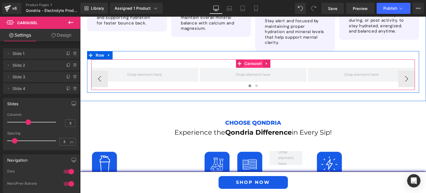
click at [251, 59] on span "Carousel" at bounding box center [253, 63] width 20 height 8
click at [404, 71] on button "›" at bounding box center [406, 78] width 17 height 17
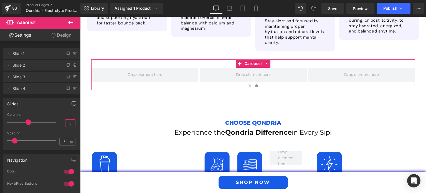
click at [65, 124] on input "3" at bounding box center [70, 122] width 10 height 7
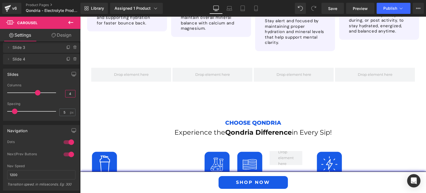
scroll to position [30, 0]
type input "4"
click at [65, 141] on div at bounding box center [68, 141] width 13 height 9
click at [66, 154] on div at bounding box center [68, 153] width 13 height 9
click at [62, 113] on input "5" at bounding box center [65, 111] width 10 height 7
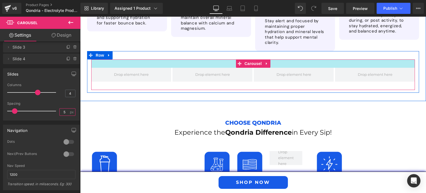
click at [333, 59] on div at bounding box center [252, 63] width 323 height 8
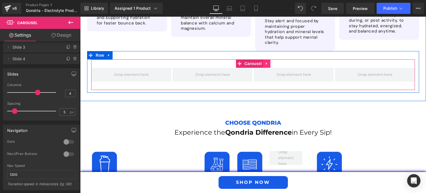
click at [265, 61] on icon at bounding box center [267, 63] width 4 height 4
click at [269, 62] on icon at bounding box center [270, 64] width 4 height 4
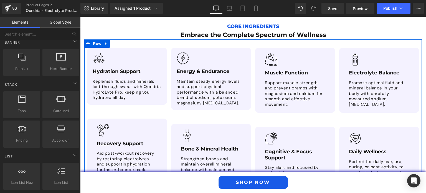
scroll to position [1396, 0]
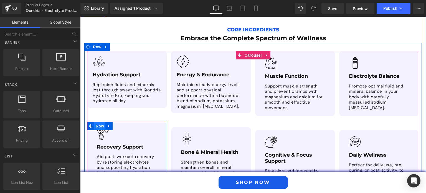
click at [94, 122] on span "Row" at bounding box center [99, 126] width 11 height 8
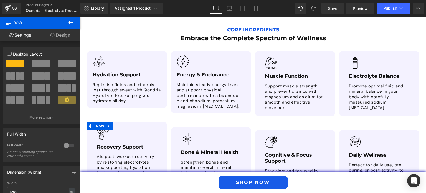
click at [61, 32] on link "Design" at bounding box center [60, 35] width 40 height 12
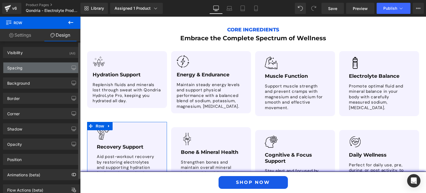
click at [47, 64] on div "Spacing" at bounding box center [41, 67] width 76 height 11
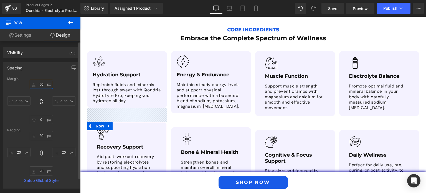
click at [39, 85] on input "50" at bounding box center [41, 84] width 23 height 9
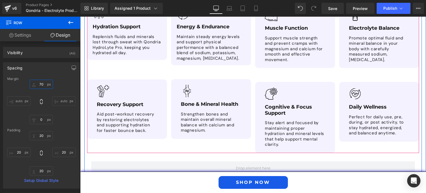
scroll to position [1445, 0]
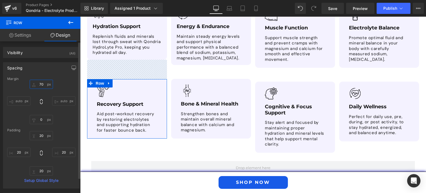
click at [38, 84] on input "70" at bounding box center [41, 84] width 23 height 9
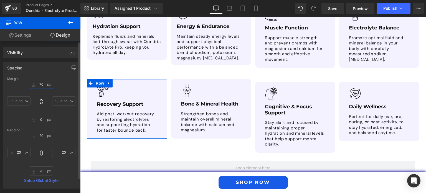
click at [38, 84] on input "70" at bounding box center [41, 84] width 23 height 9
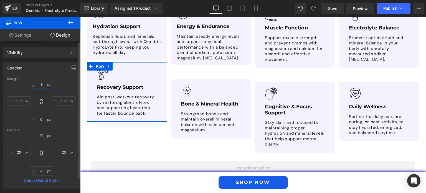
type input "90"
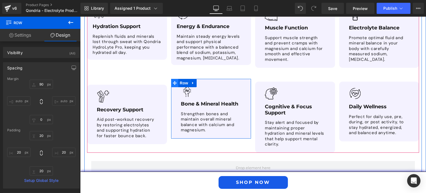
click at [175, 81] on span at bounding box center [174, 83] width 7 height 8
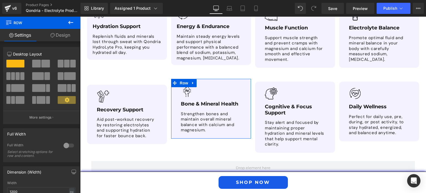
click at [62, 39] on link "Design" at bounding box center [60, 35] width 40 height 12
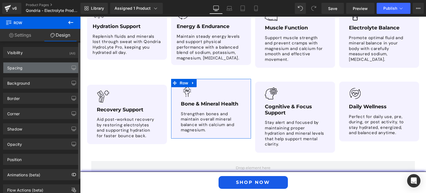
click at [46, 65] on div "Spacing" at bounding box center [41, 67] width 76 height 11
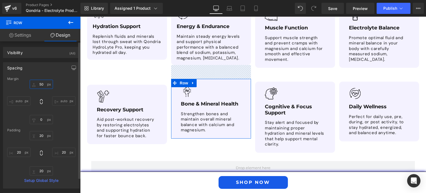
click at [40, 86] on input "50" at bounding box center [41, 84] width 23 height 9
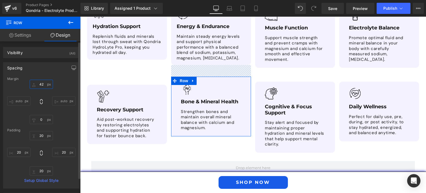
click at [40, 83] on input "42" at bounding box center [41, 84] width 23 height 9
type input "40"
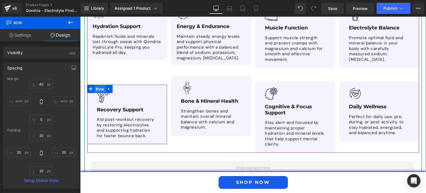
click at [96, 85] on span "Row" at bounding box center [99, 89] width 11 height 8
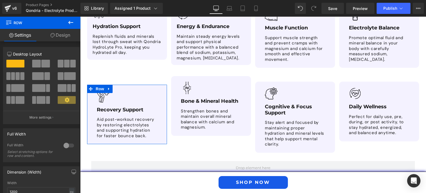
click at [58, 37] on link "Design" at bounding box center [60, 35] width 40 height 12
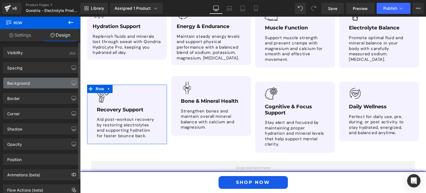
click at [47, 81] on div "Background" at bounding box center [41, 83] width 76 height 11
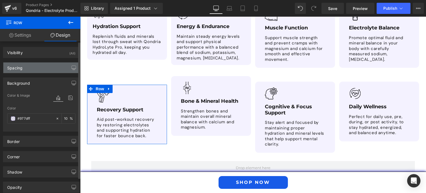
click at [47, 66] on div "Spacing" at bounding box center [41, 67] width 76 height 11
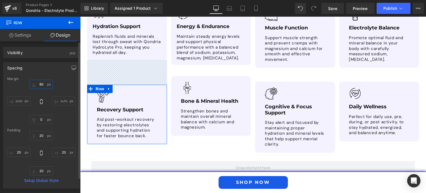
click at [41, 86] on input "90" at bounding box center [41, 84] width 23 height 9
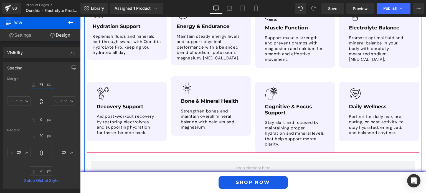
type input "80"
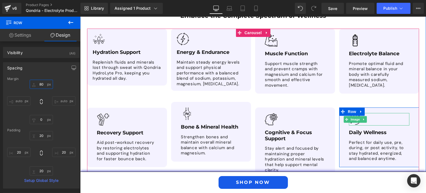
scroll to position [1393, 0]
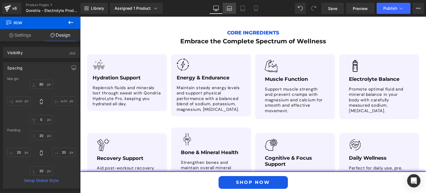
click at [228, 11] on icon at bounding box center [229, 9] width 6 height 6
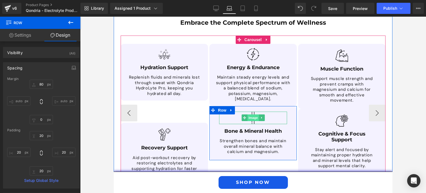
scroll to position [1424, 0]
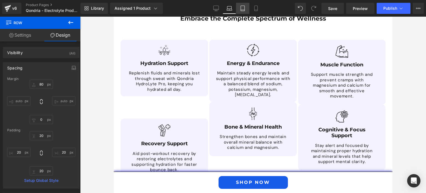
click at [245, 9] on icon at bounding box center [243, 9] width 6 height 6
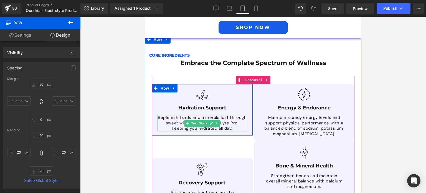
scroll to position [1464, 0]
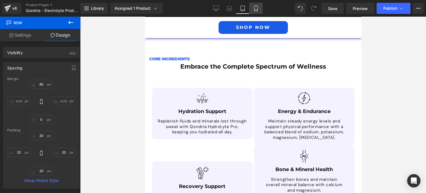
click at [252, 5] on link "Mobile" at bounding box center [255, 8] width 13 height 11
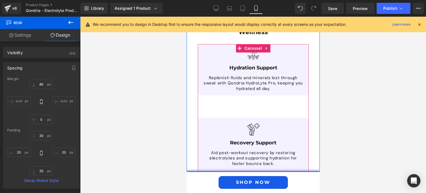
scroll to position [1878, 0]
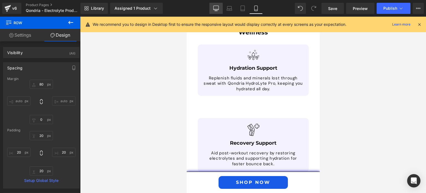
click at [215, 7] on icon at bounding box center [216, 9] width 6 height 6
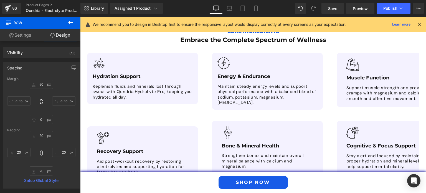
scroll to position [1177, 0]
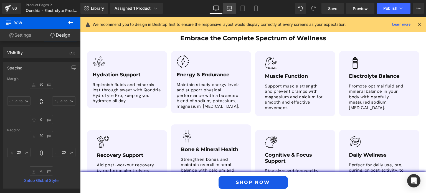
click at [229, 9] on icon at bounding box center [229, 9] width 6 height 6
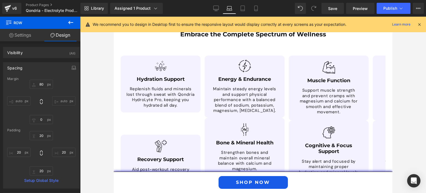
scroll to position [1188, 0]
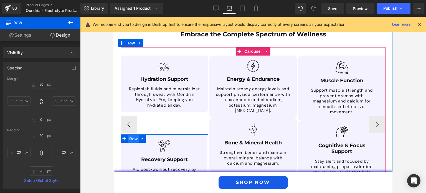
click at [132, 134] on span "Row" at bounding box center [133, 138] width 11 height 8
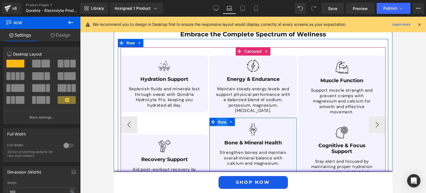
click at [220, 118] on span "Row" at bounding box center [221, 122] width 11 height 8
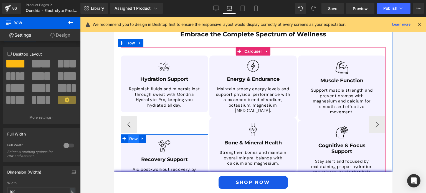
click at [128, 134] on span "Row" at bounding box center [133, 138] width 11 height 8
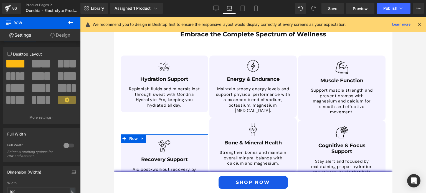
click at [60, 36] on link "Design" at bounding box center [60, 35] width 40 height 12
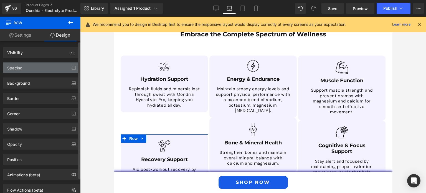
click at [48, 66] on div "Spacing" at bounding box center [41, 67] width 76 height 11
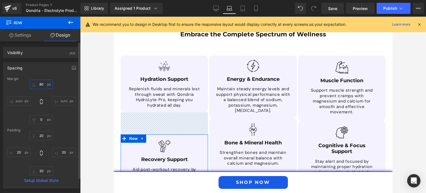
click at [39, 83] on input "text" at bounding box center [41, 84] width 23 height 9
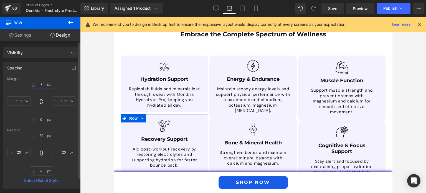
type input "70"
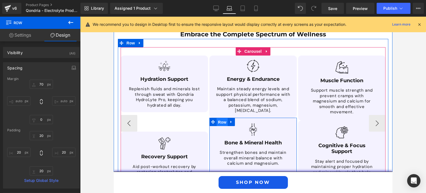
click at [217, 118] on span "Row" at bounding box center [221, 122] width 11 height 8
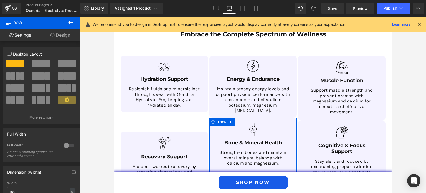
click at [60, 37] on link "Design" at bounding box center [60, 35] width 40 height 12
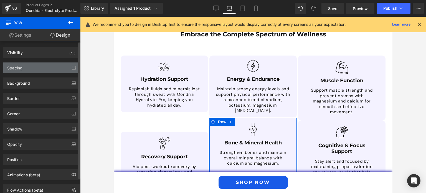
click at [43, 68] on div "Spacing" at bounding box center [41, 67] width 76 height 11
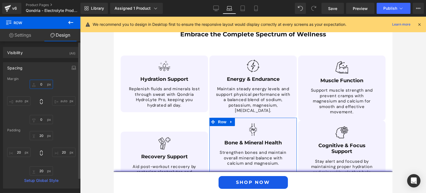
click at [41, 87] on input "text" at bounding box center [41, 84] width 23 height 9
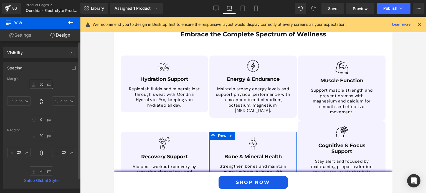
drag, startPoint x: 40, startPoint y: 79, endPoint x: 40, endPoint y: 82, distance: 3.4
click at [40, 82] on div "Margin 50 auto auto [GEOGRAPHIC_DATA] Setup Global Style" at bounding box center [41, 132] width 76 height 111
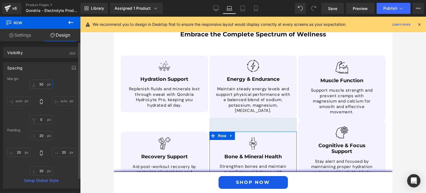
click at [40, 82] on input "50" at bounding box center [41, 84] width 23 height 9
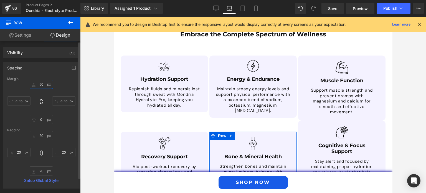
click at [40, 82] on input "50" at bounding box center [41, 84] width 23 height 9
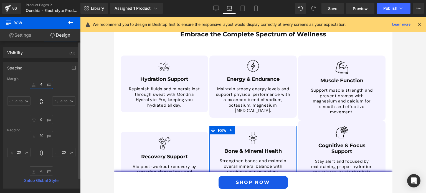
type input "40"
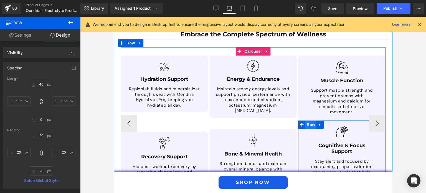
click at [305, 120] on span "Row" at bounding box center [310, 124] width 11 height 8
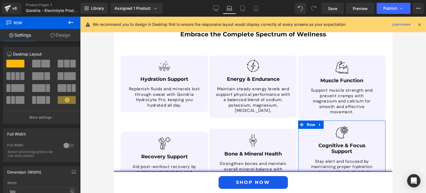
click at [62, 34] on link "Design" at bounding box center [60, 35] width 40 height 12
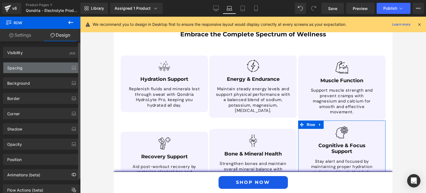
click at [42, 69] on div "Spacing" at bounding box center [41, 67] width 76 height 11
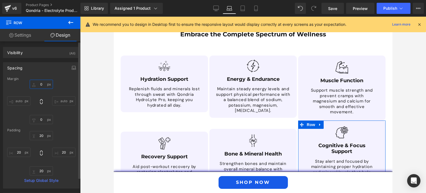
click at [40, 87] on input "text" at bounding box center [41, 84] width 23 height 9
type input "40"
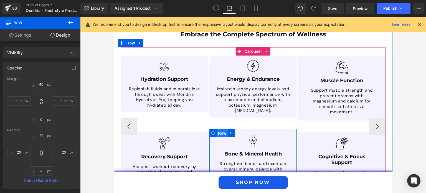
click at [221, 129] on span "Row" at bounding box center [221, 133] width 11 height 8
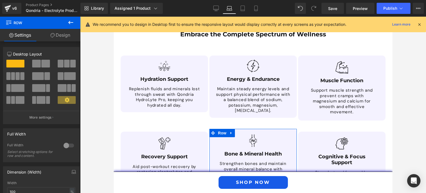
click at [71, 35] on link "Design" at bounding box center [60, 35] width 40 height 12
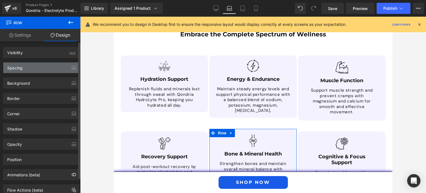
click at [39, 70] on div "Spacing" at bounding box center [41, 67] width 76 height 11
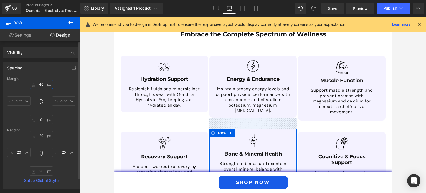
click at [40, 86] on input "text" at bounding box center [41, 84] width 23 height 9
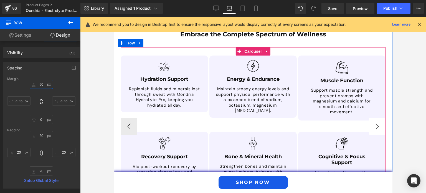
type input "50"
click at [376, 119] on button "›" at bounding box center [376, 126] width 17 height 17
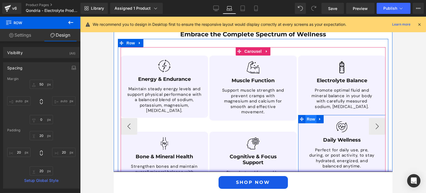
click at [306, 115] on span "Row" at bounding box center [310, 119] width 11 height 8
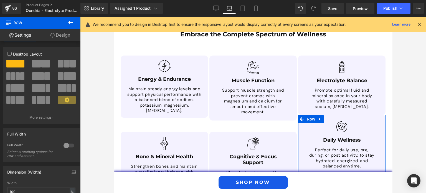
click at [64, 37] on link "Design" at bounding box center [60, 35] width 40 height 12
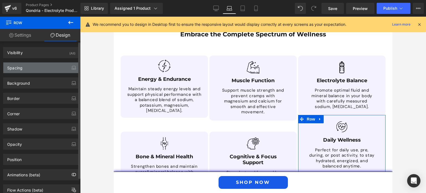
click at [45, 71] on div "Spacing" at bounding box center [41, 67] width 76 height 11
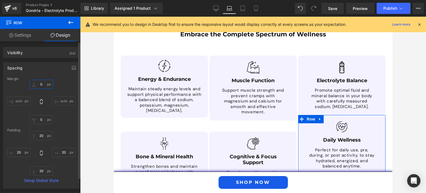
click at [39, 88] on input "0" at bounding box center [41, 84] width 23 height 9
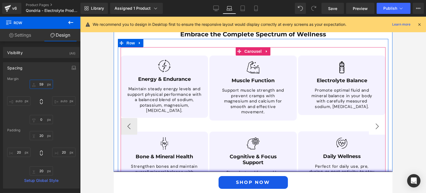
type input "59"
click at [370, 120] on button "›" at bounding box center [376, 126] width 17 height 17
click at [375, 119] on button "›" at bounding box center [376, 126] width 17 height 17
click at [126, 118] on button "‹" at bounding box center [129, 126] width 17 height 17
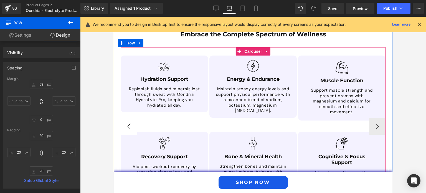
click at [126, 118] on button "‹" at bounding box center [129, 126] width 17 height 17
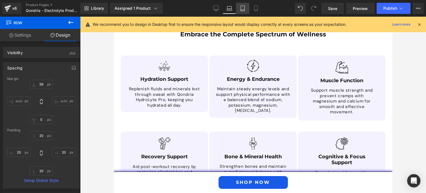
click at [245, 7] on icon at bounding box center [243, 9] width 6 height 6
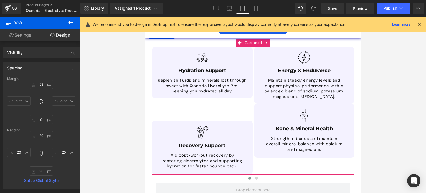
scroll to position [1504, 0]
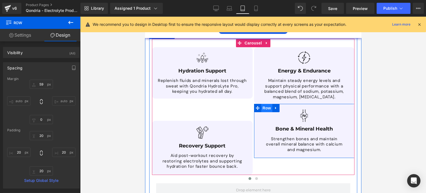
click at [263, 104] on span "Row" at bounding box center [266, 108] width 11 height 8
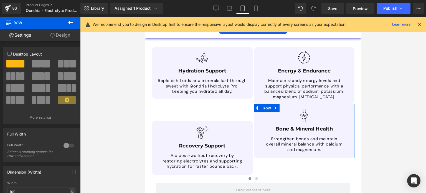
click at [62, 37] on link "Design" at bounding box center [60, 35] width 40 height 12
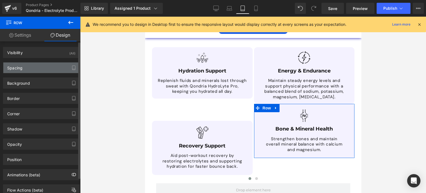
click at [48, 67] on div "Spacing" at bounding box center [41, 67] width 76 height 11
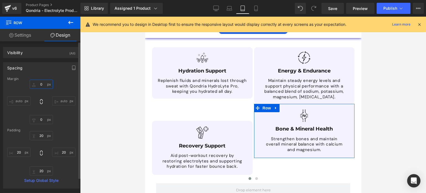
click at [41, 86] on input "0" at bounding box center [41, 84] width 23 height 9
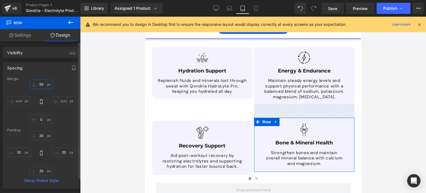
click at [39, 85] on input "50" at bounding box center [41, 84] width 23 height 9
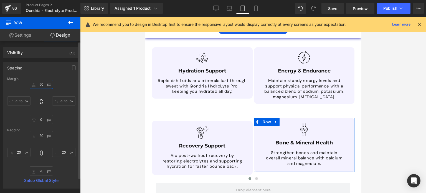
click at [39, 85] on input "50" at bounding box center [41, 84] width 23 height 9
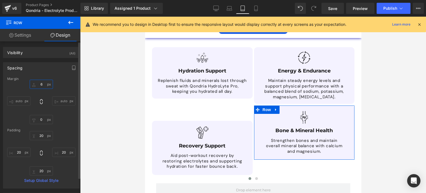
type input "60"
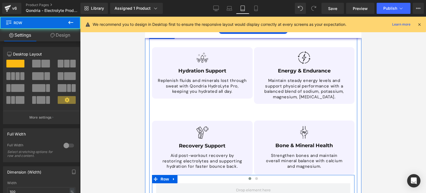
click at [254, 175] on div "Row" at bounding box center [253, 187] width 202 height 25
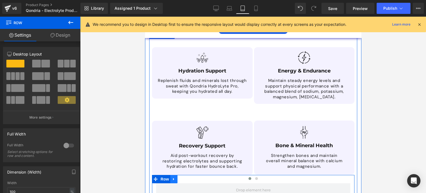
click at [170, 175] on link at bounding box center [173, 179] width 7 height 8
click at [186, 177] on icon at bounding box center [188, 179] width 4 height 4
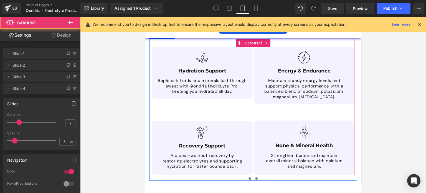
click at [254, 175] on button at bounding box center [256, 178] width 7 height 6
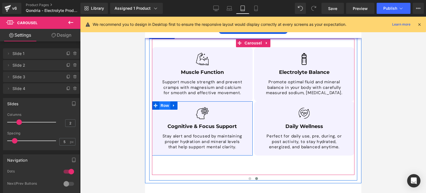
click at [162, 101] on span "Row" at bounding box center [164, 105] width 11 height 8
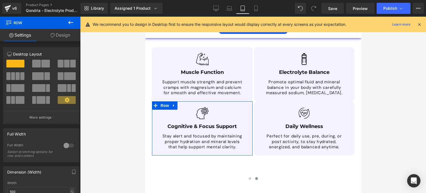
click at [61, 39] on link "Design" at bounding box center [60, 35] width 40 height 12
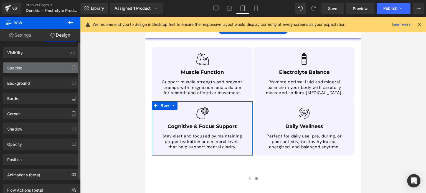
click at [51, 68] on div "Spacing" at bounding box center [41, 67] width 76 height 11
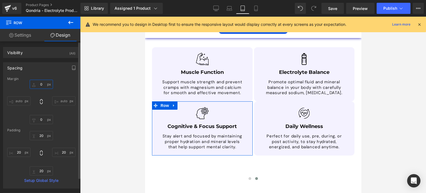
click at [42, 85] on input "0" at bounding box center [41, 84] width 23 height 9
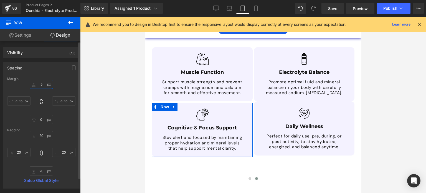
type input "50"
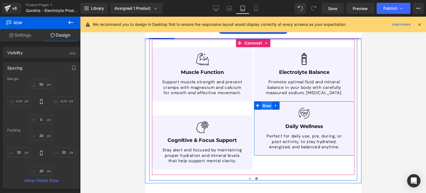
click at [262, 101] on span "Row" at bounding box center [266, 105] width 11 height 8
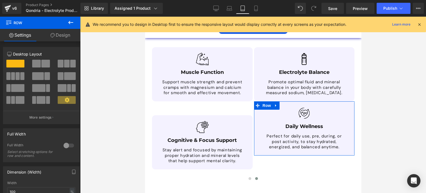
click at [62, 36] on link "Design" at bounding box center [60, 35] width 40 height 12
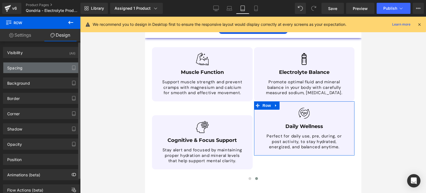
click at [46, 70] on div "Spacing" at bounding box center [41, 67] width 76 height 11
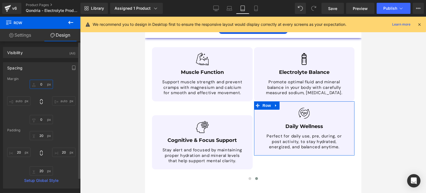
click at [43, 87] on input "0" at bounding box center [41, 84] width 23 height 9
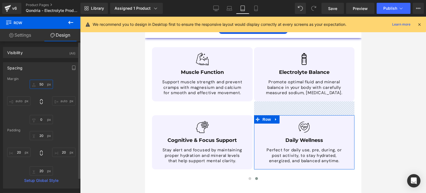
click at [41, 86] on input "50" at bounding box center [41, 84] width 23 height 9
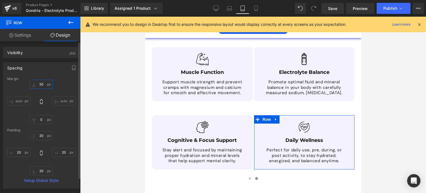
click at [41, 86] on input "50" at bounding box center [41, 84] width 23 height 9
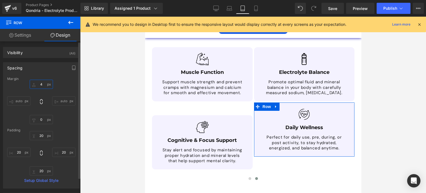
type input "40"
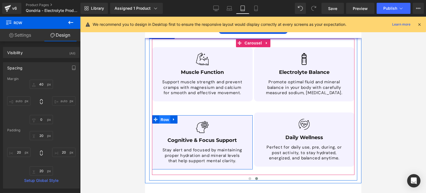
click at [159, 115] on span "Row" at bounding box center [164, 119] width 11 height 8
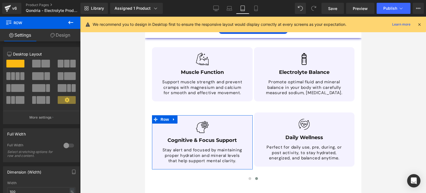
click at [63, 36] on link "Design" at bounding box center [60, 35] width 40 height 12
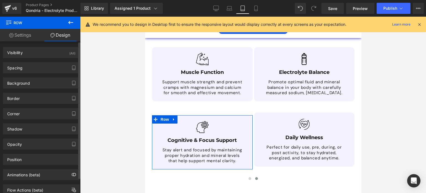
click at [51, 74] on div "Background Color & Image color Color #977dff 10 % Image Replace Image Upload im…" at bounding box center [41, 80] width 83 height 15
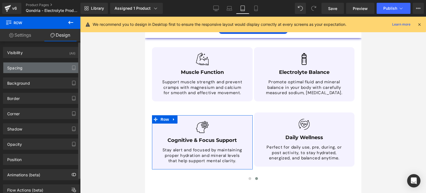
click at [47, 72] on div "Spacing" at bounding box center [41, 67] width 76 height 11
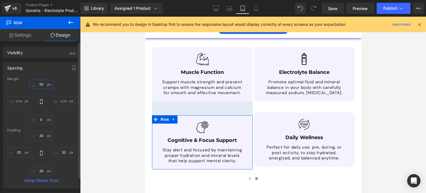
click at [42, 86] on input "50" at bounding box center [41, 84] width 23 height 9
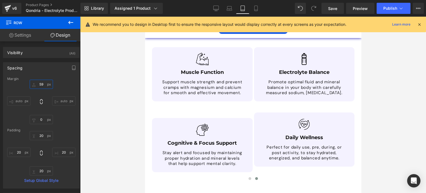
type input "60"
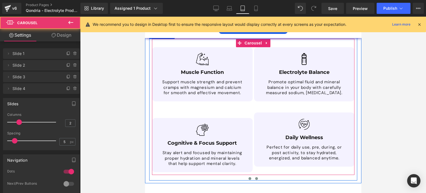
click at [248, 175] on button at bounding box center [249, 178] width 7 height 6
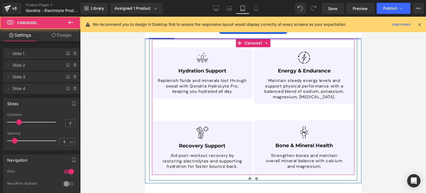
click at [255, 175] on button at bounding box center [256, 178] width 7 height 6
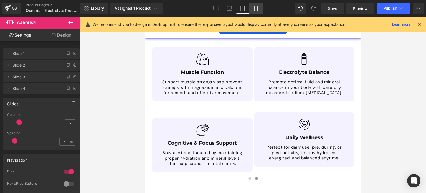
click at [256, 8] on icon at bounding box center [256, 9] width 6 height 6
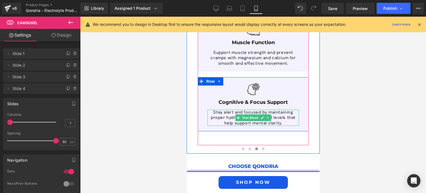
scroll to position [1905, 0]
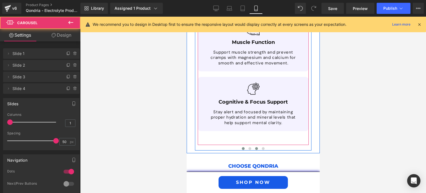
click at [241, 150] on button at bounding box center [242, 148] width 7 height 6
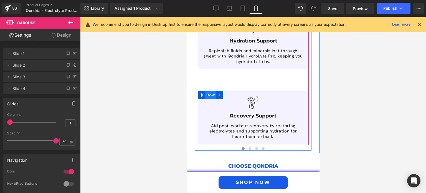
click at [204, 92] on span "Row" at bounding box center [209, 95] width 11 height 8
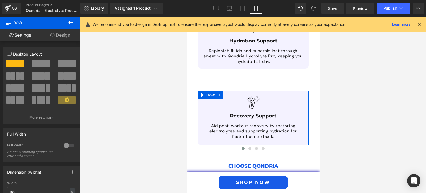
click at [60, 34] on link "Design" at bounding box center [60, 35] width 40 height 12
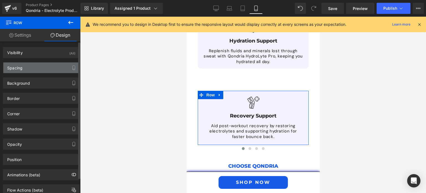
click at [50, 64] on div "Spacing" at bounding box center [41, 67] width 76 height 11
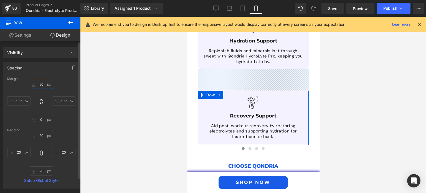
click at [38, 85] on input "80" at bounding box center [41, 84] width 23 height 9
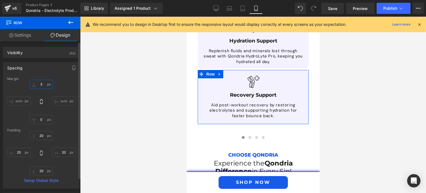
type input "50"
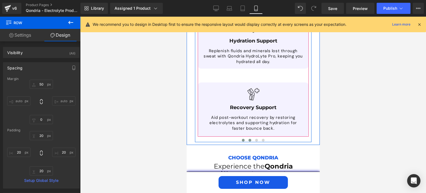
click at [248, 142] on button at bounding box center [249, 140] width 7 height 6
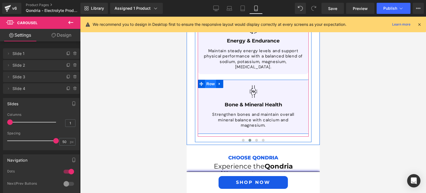
click at [206, 84] on span "Row" at bounding box center [209, 84] width 11 height 8
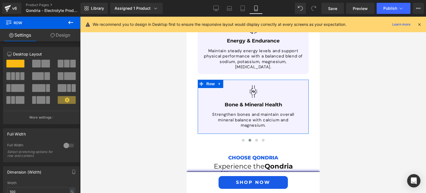
click at [62, 37] on link "Design" at bounding box center [60, 35] width 40 height 12
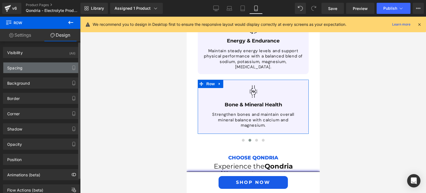
click at [45, 67] on div "Spacing" at bounding box center [41, 67] width 76 height 11
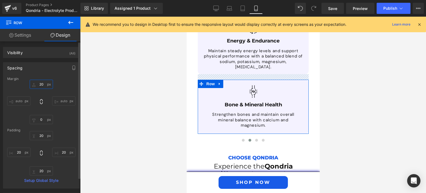
click at [41, 84] on input "text" at bounding box center [41, 84] width 23 height 9
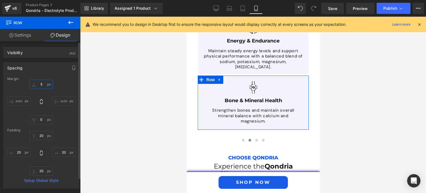
type input "50"
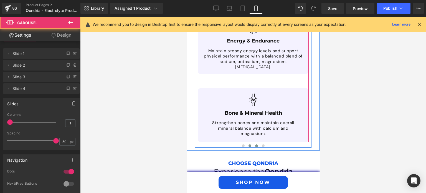
click at [254, 147] on button at bounding box center [256, 146] width 7 height 6
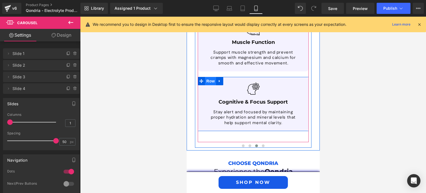
click at [208, 80] on span "Row" at bounding box center [209, 81] width 11 height 8
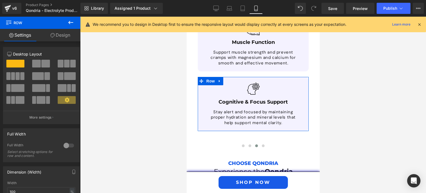
click at [61, 36] on link "Design" at bounding box center [60, 35] width 40 height 12
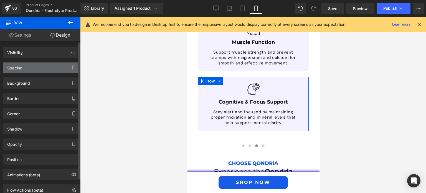
click at [43, 67] on div "Spacing" at bounding box center [41, 67] width 76 height 11
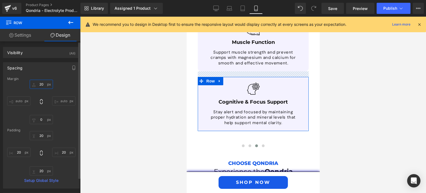
click at [38, 86] on input "text" at bounding box center [41, 84] width 23 height 9
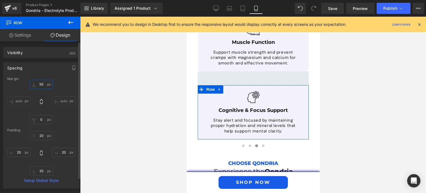
click at [37, 85] on input "50" at bounding box center [41, 84] width 23 height 9
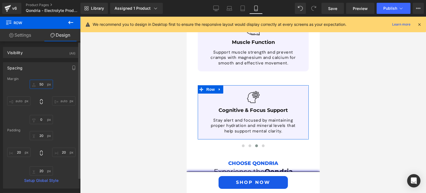
click at [37, 85] on input "50" at bounding box center [41, 84] width 23 height 9
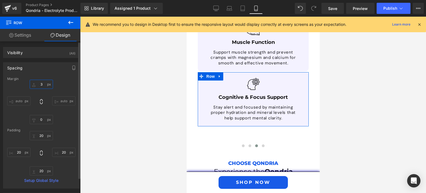
type input "30"
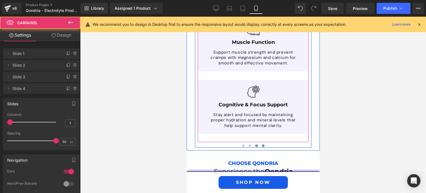
click at [261, 147] on button at bounding box center [262, 146] width 7 height 6
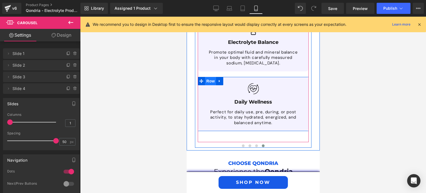
click at [206, 81] on span "Row" at bounding box center [209, 81] width 11 height 8
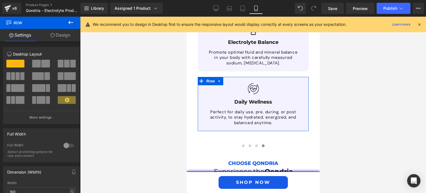
click at [67, 33] on link "Design" at bounding box center [60, 35] width 40 height 12
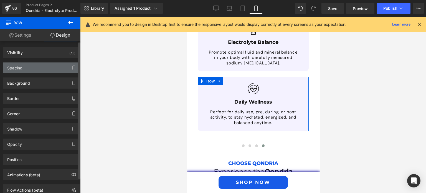
click at [50, 69] on div "Spacing" at bounding box center [41, 67] width 76 height 11
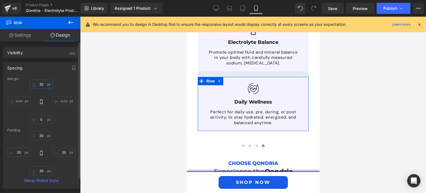
click at [39, 86] on input "20" at bounding box center [41, 84] width 23 height 9
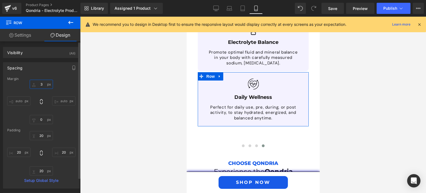
type input "30"
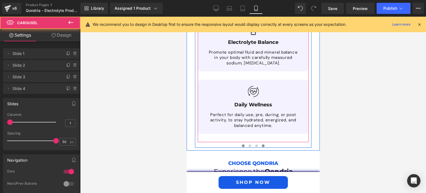
click at [241, 147] on button at bounding box center [242, 146] width 7 height 6
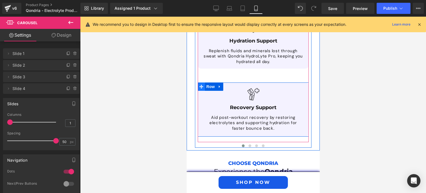
click at [201, 85] on span at bounding box center [200, 86] width 7 height 8
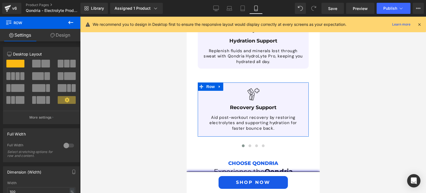
click at [65, 35] on link "Design" at bounding box center [60, 35] width 40 height 12
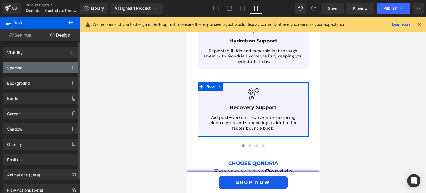
click at [45, 67] on div "Spacing" at bounding box center [41, 67] width 76 height 11
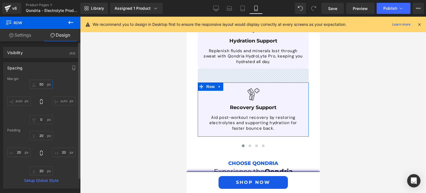
click at [41, 84] on input "50" at bounding box center [41, 84] width 23 height 9
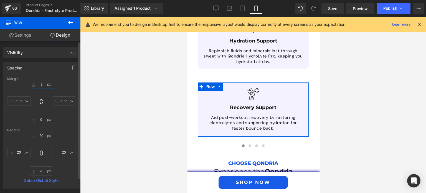
type input "30"
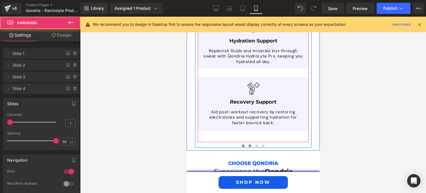
click at [247, 147] on button at bounding box center [249, 146] width 7 height 6
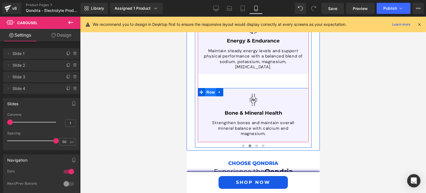
click at [204, 90] on span "Row" at bounding box center [209, 92] width 11 height 8
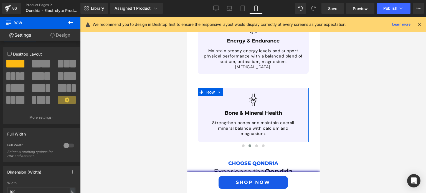
click at [65, 34] on link "Design" at bounding box center [60, 35] width 40 height 12
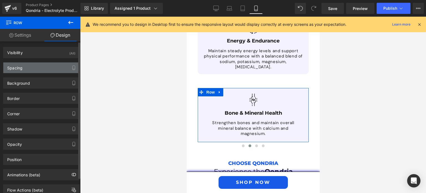
click at [41, 65] on div "Spacing" at bounding box center [41, 67] width 76 height 11
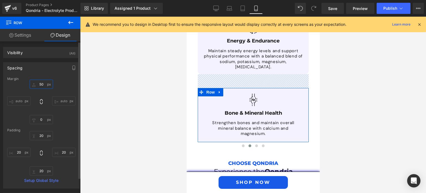
click at [39, 86] on input "text" at bounding box center [41, 84] width 23 height 9
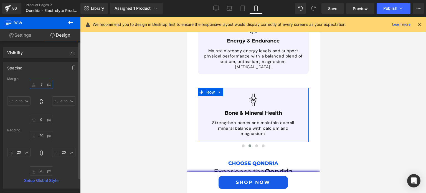
type input "30"
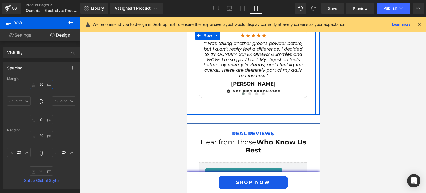
scroll to position [2363, 0]
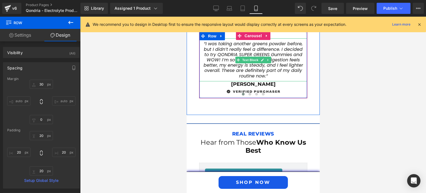
click at [221, 54] on span "“I was taking another greens powder before, but I didn’t really feel a differen…" at bounding box center [252, 59] width 99 height 38
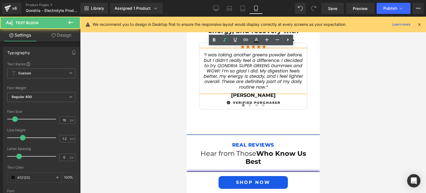
scroll to position [2347, 0]
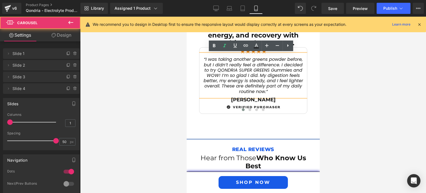
click at [213, 109] on div at bounding box center [253, 110] width 108 height 7
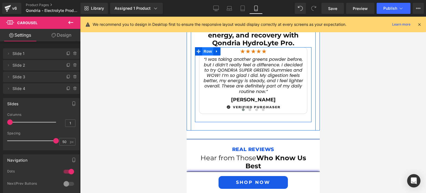
click at [206, 50] on span "Row" at bounding box center [207, 51] width 11 height 8
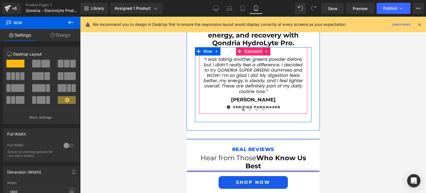
click at [252, 51] on span "Carousel" at bounding box center [253, 51] width 20 height 8
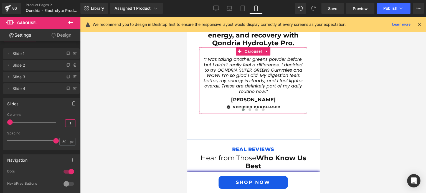
click at [68, 126] on input "1" at bounding box center [70, 122] width 10 height 7
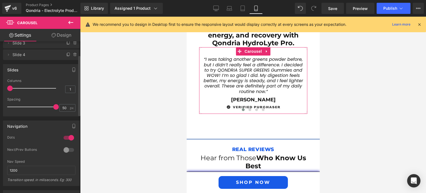
click at [65, 135] on div at bounding box center [68, 137] width 13 height 9
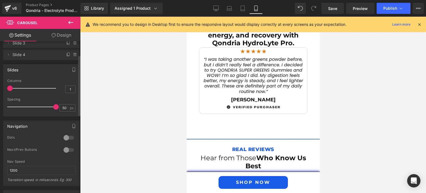
click at [65, 145] on div at bounding box center [68, 149] width 13 height 9
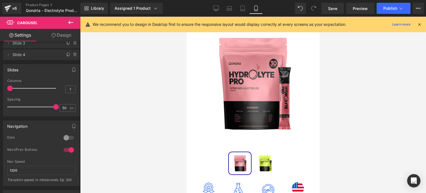
scroll to position [0, 0]
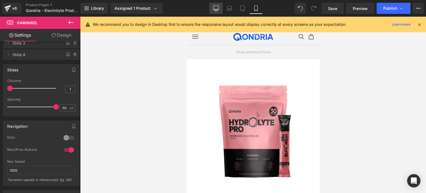
click at [219, 7] on icon at bounding box center [215, 8] width 5 height 4
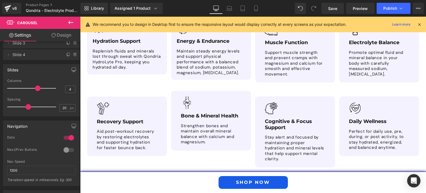
scroll to position [1211, 0]
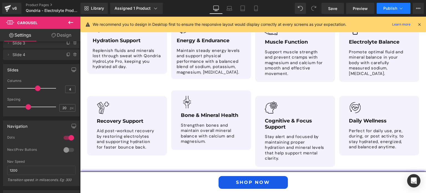
click at [383, 9] on button "Publish" at bounding box center [393, 8] width 34 height 11
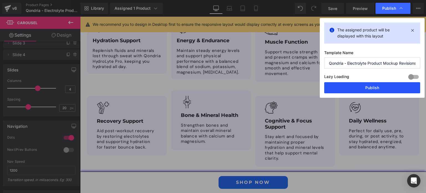
click at [374, 86] on button "Publish" at bounding box center [372, 87] width 96 height 11
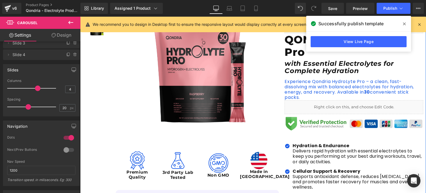
scroll to position [113, 0]
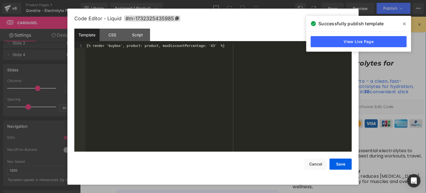
click at [359, 106] on link at bounding box center [360, 104] width 6 height 7
click at [212, 88] on div "{% render 'buybox', product: product, maxDiscountPercentage: '43' %}" at bounding box center [218, 102] width 266 height 116
click at [217, 92] on div "{% render 'buybox', product: product, maxDiscountPercentage: '43' %}" at bounding box center [218, 98] width 266 height 108
click at [317, 162] on button "Cancel" at bounding box center [315, 163] width 22 height 11
